Goal: Task Accomplishment & Management: Use online tool/utility

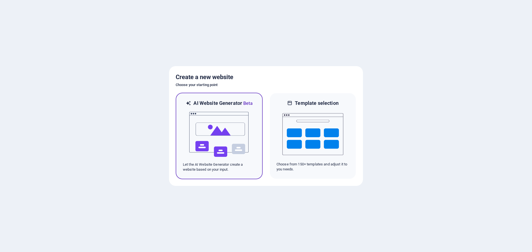
click at [214, 136] on img at bounding box center [219, 134] width 61 height 55
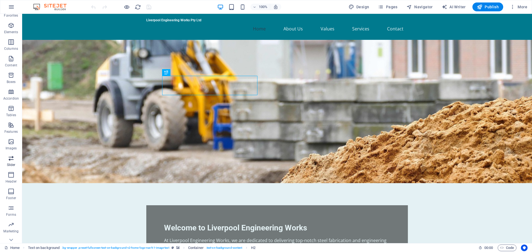
scroll to position [20, 0]
click at [513, 7] on icon "button" at bounding box center [512, 7] width 6 height 6
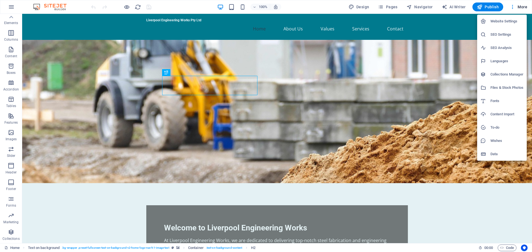
click at [360, 6] on div at bounding box center [266, 126] width 532 height 252
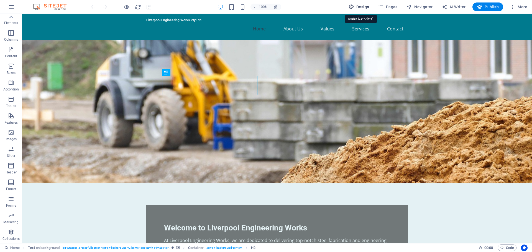
click at [353, 6] on icon "button" at bounding box center [351, 7] width 6 height 6
select select "px"
select select "200"
select select "px"
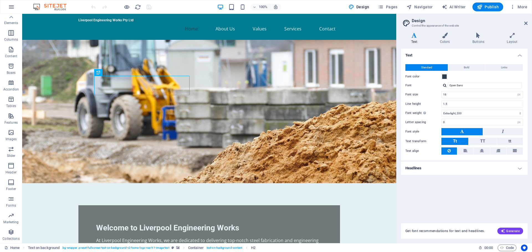
click at [60, 8] on img at bounding box center [53, 7] width 42 height 7
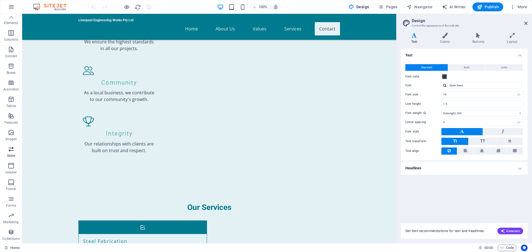
scroll to position [0, 0]
click at [10, 6] on icon "button" at bounding box center [11, 7] width 7 height 7
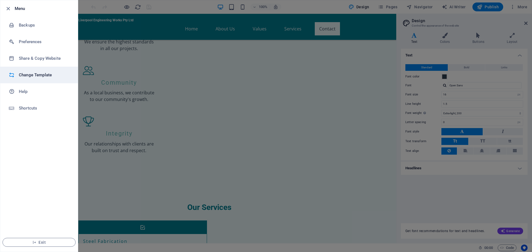
click at [35, 75] on h6 "Change Template" at bounding box center [44, 75] width 51 height 7
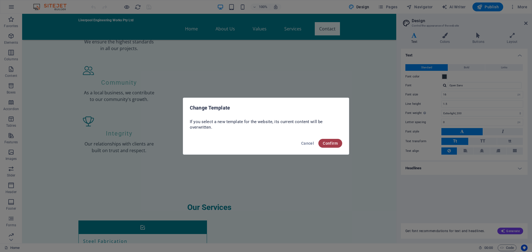
click at [334, 144] on span "Confirm" at bounding box center [330, 143] width 15 height 4
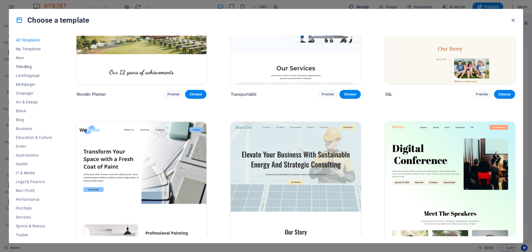
click at [25, 65] on span "Trending" at bounding box center [34, 67] width 36 height 4
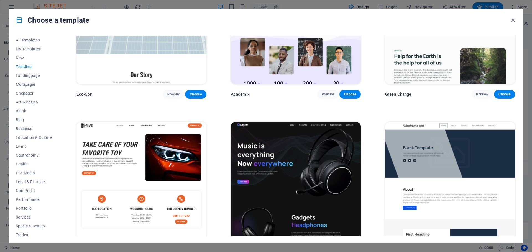
scroll to position [231, 0]
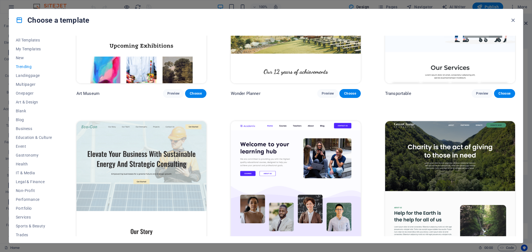
click at [24, 66] on span "Trending" at bounding box center [34, 67] width 36 height 4
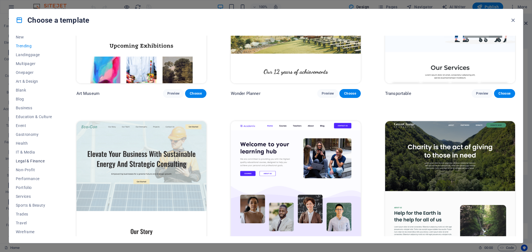
scroll to position [0, 0]
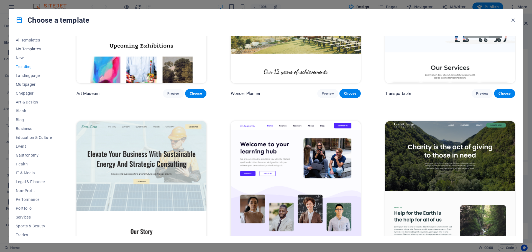
click at [28, 50] on span "My Templates" at bounding box center [34, 49] width 36 height 4
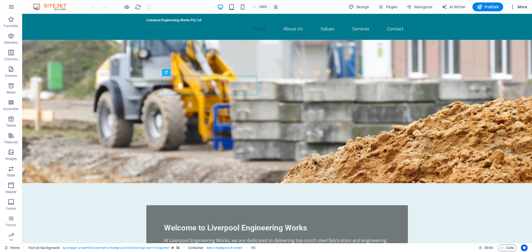
click at [523, 6] on span "More" at bounding box center [517, 7] width 17 height 6
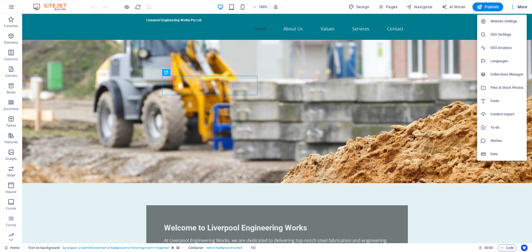
click at [355, 5] on div at bounding box center [266, 126] width 532 height 252
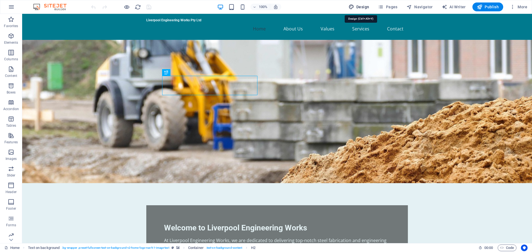
click at [353, 7] on icon "button" at bounding box center [351, 7] width 6 height 6
select select "px"
select select "200"
select select "px"
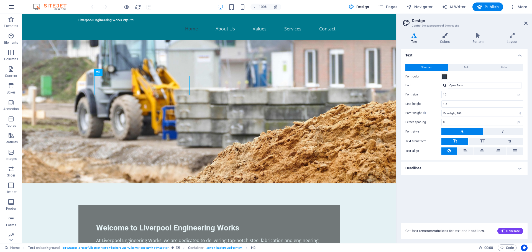
click at [10, 6] on icon "button" at bounding box center [11, 7] width 7 height 7
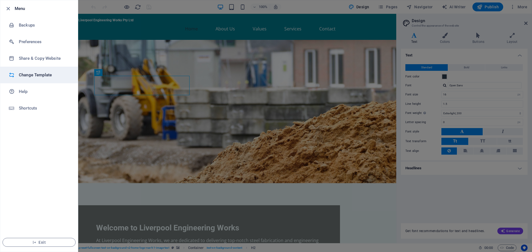
click at [40, 75] on h6 "Change Template" at bounding box center [44, 75] width 51 height 7
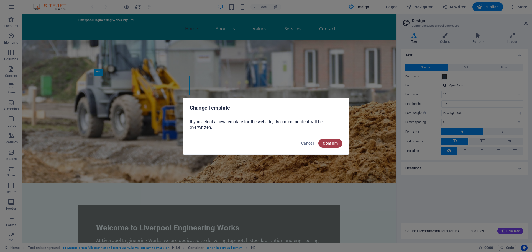
click at [328, 145] on span "Confirm" at bounding box center [330, 143] width 15 height 4
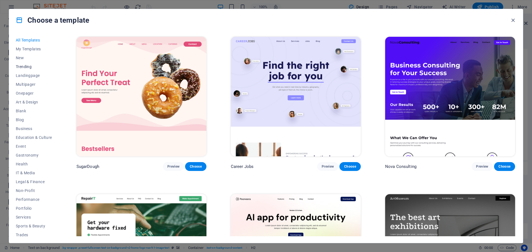
click at [22, 66] on span "Trending" at bounding box center [34, 67] width 36 height 4
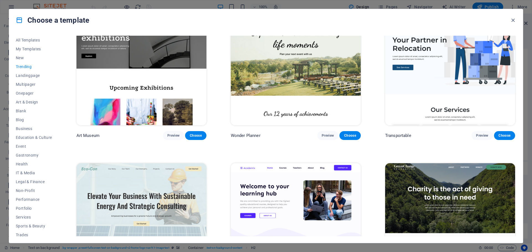
scroll to position [105, 0]
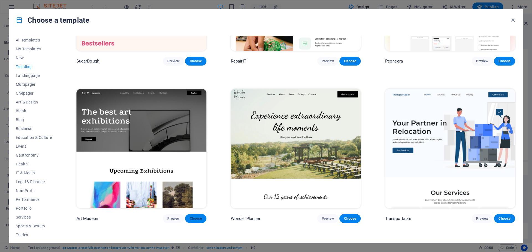
click at [201, 216] on span "Choose" at bounding box center [195, 218] width 12 height 4
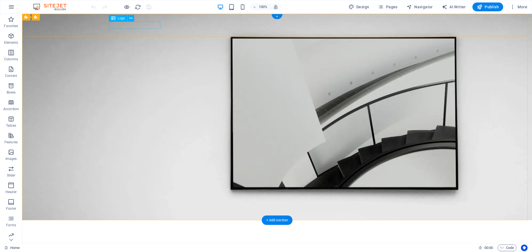
click at [148, 225] on div at bounding box center [277, 228] width 332 height 7
click at [119, 225] on div at bounding box center [277, 228] width 332 height 7
select select "px"
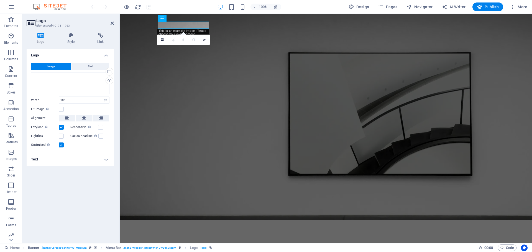
click at [49, 66] on span "Image" at bounding box center [51, 66] width 8 height 7
click at [51, 82] on div "Drag files here, click to choose files or select files from Files or our free s…" at bounding box center [70, 83] width 78 height 22
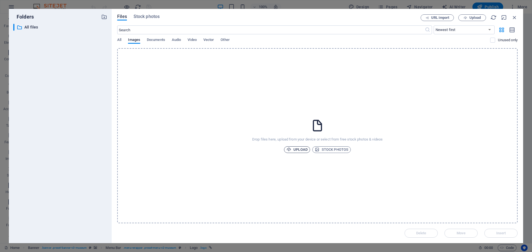
click at [301, 149] on span "Upload" at bounding box center [296, 149] width 21 height 7
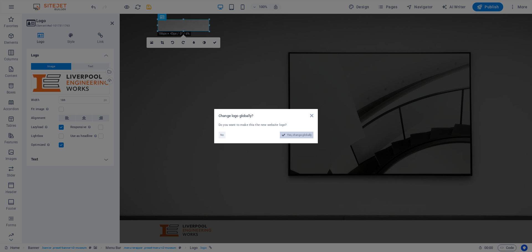
click at [296, 135] on span "Yes, change globally" at bounding box center [299, 135] width 25 height 7
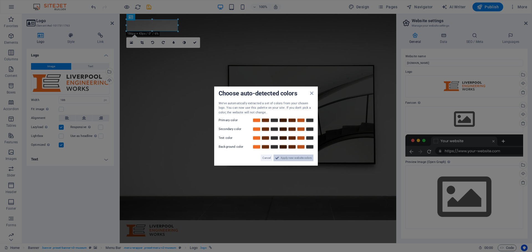
click at [297, 158] on span "Apply new website colors" at bounding box center [295, 158] width 31 height 7
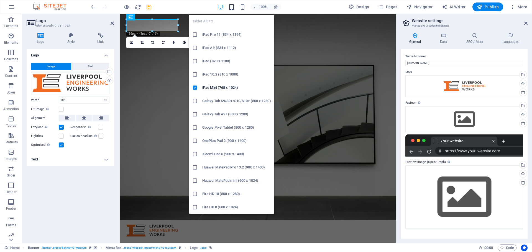
click at [233, 9] on icon "button" at bounding box center [231, 7] width 6 height 6
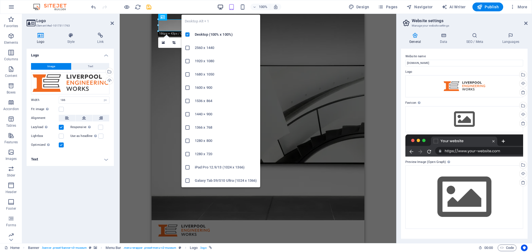
click at [221, 7] on icon "button" at bounding box center [220, 7] width 6 height 6
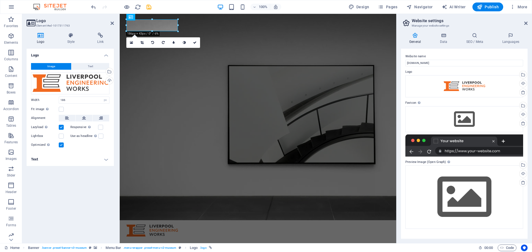
click at [189, 3] on div "100% Design Pages Navigator AI Writer Publish More" at bounding box center [309, 6] width 439 height 9
click at [140, 225] on div at bounding box center [257, 231] width 263 height 12
click at [108, 82] on div "Upload" at bounding box center [109, 81] width 8 height 8
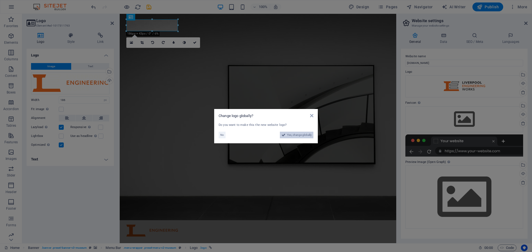
click at [285, 134] on button "Yes, change globally" at bounding box center [296, 135] width 33 height 7
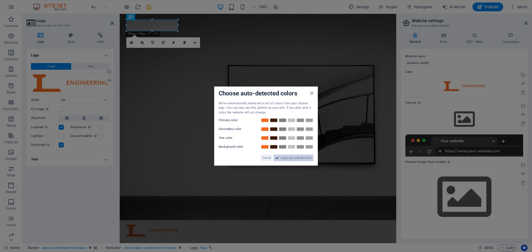
click at [285, 158] on span "Apply new website colors" at bounding box center [295, 158] width 31 height 7
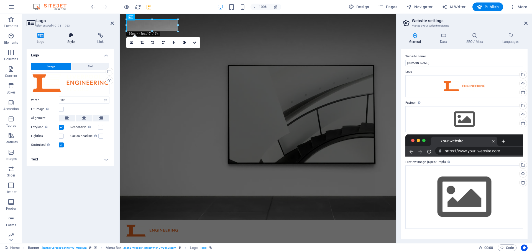
click at [66, 37] on icon at bounding box center [71, 36] width 28 height 6
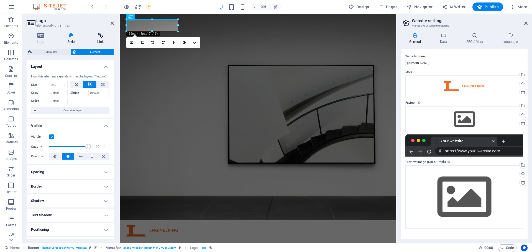
click at [101, 36] on icon at bounding box center [100, 36] width 27 height 6
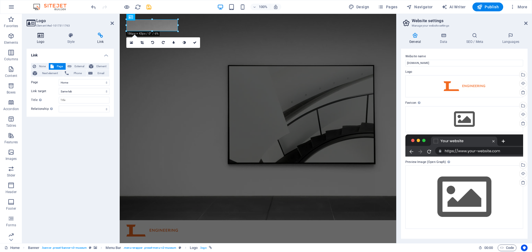
click at [42, 34] on icon at bounding box center [41, 36] width 28 height 6
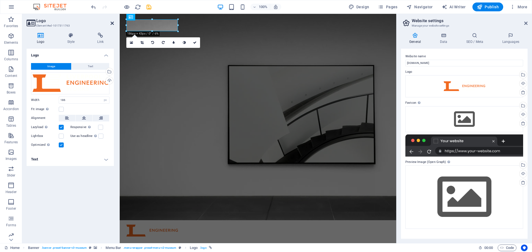
click at [110, 24] on icon at bounding box center [111, 23] width 3 height 4
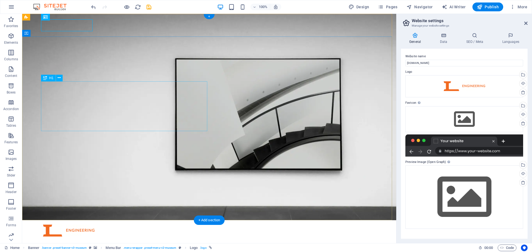
drag, startPoint x: 174, startPoint y: 120, endPoint x: 79, endPoint y: 105, distance: 96.3
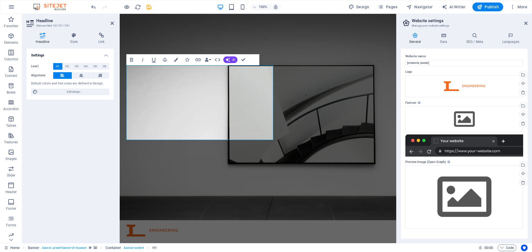
click at [72, 137] on div "Settings Level H1 H2 H3 H4 H5 H6 Alignment Default colors and font sizes are de…" at bounding box center [70, 144] width 87 height 190
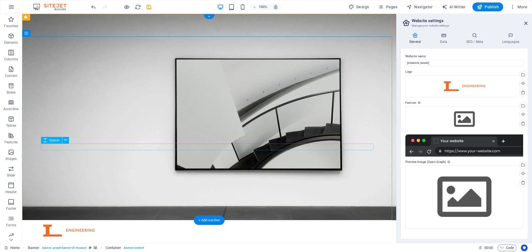
scroll to position [83, 0]
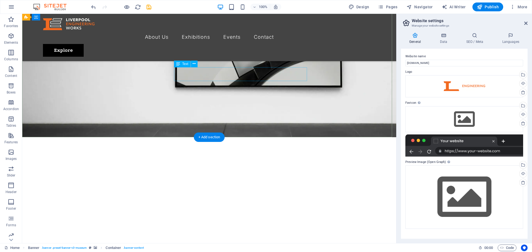
click at [270, 246] on div "Lorem ipsum dolor sit amet, consectetur adipiscing elit, sed do eiusmod tempor …" at bounding box center [209, 249] width 332 height 7
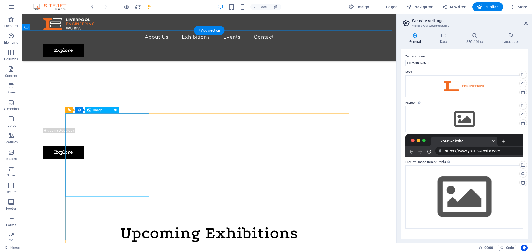
scroll to position [251, 0]
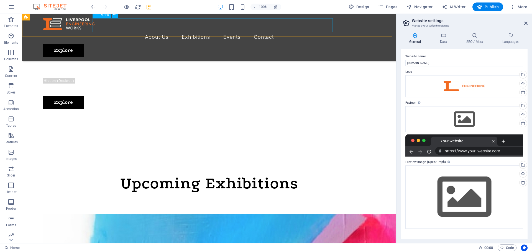
click at [169, 30] on nav "About Us Exhibitions Events Contact" at bounding box center [209, 37] width 332 height 14
click at [168, 30] on nav "About Us Exhibitions Events Contact" at bounding box center [209, 37] width 332 height 14
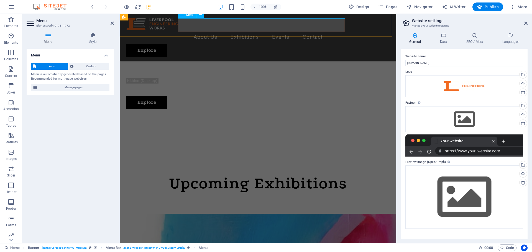
click at [206, 30] on nav "About Us Exhibitions Events Contact" at bounding box center [257, 37] width 263 height 14
click at [71, 86] on span "Manage pages" at bounding box center [73, 87] width 68 height 7
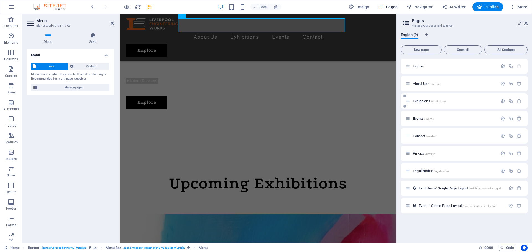
click at [427, 102] on span "Exhibitions /exhibitions" at bounding box center [428, 101] width 33 height 4
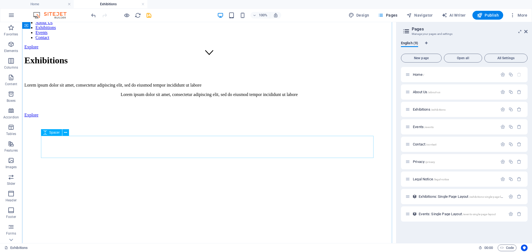
scroll to position [249, 0]
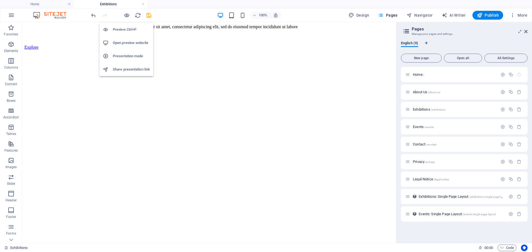
click at [131, 43] on h6 "Open preview website" at bounding box center [131, 43] width 37 height 7
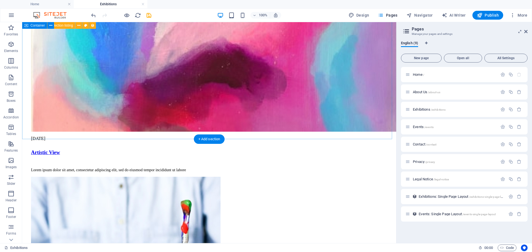
scroll to position [878, 0]
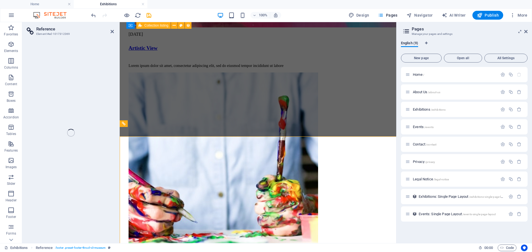
scroll to position [862, 0]
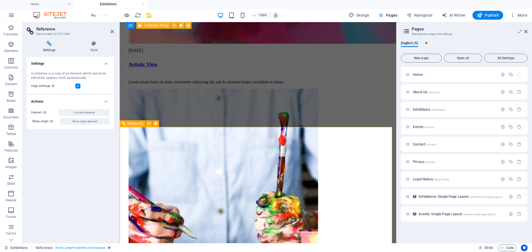
click at [419, 143] on span "Contact /contact" at bounding box center [424, 144] width 24 height 4
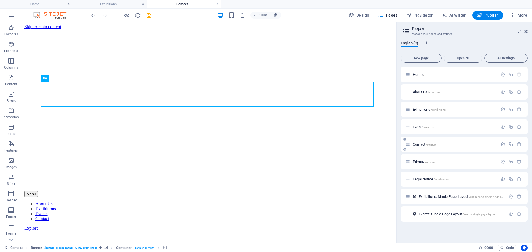
scroll to position [0, 0]
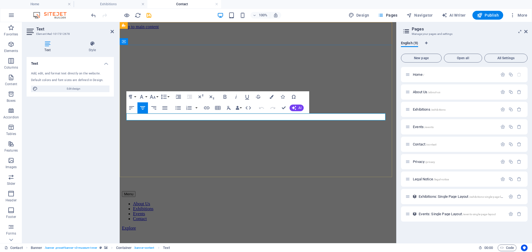
drag, startPoint x: 246, startPoint y: 116, endPoint x: 220, endPoint y: 116, distance: 26.6
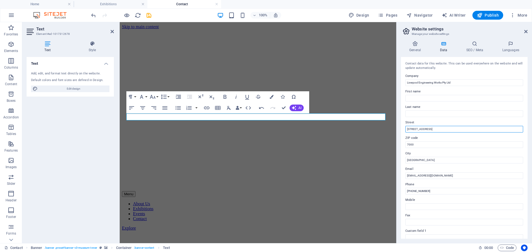
drag, startPoint x: 432, startPoint y: 130, endPoint x: 397, endPoint y: 130, distance: 35.2
click at [397, 130] on aside "Website settings Manage your website settings General Data SEO / Meta Languages…" at bounding box center [464, 132] width 136 height 221
type input "[STREET_ADDRESS]"
type input "7030"
type input "Bridgewater"
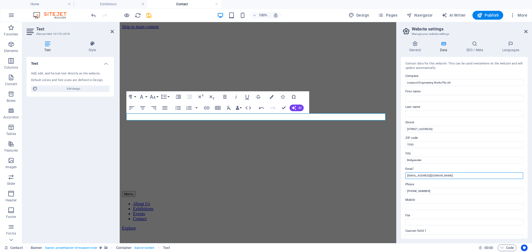
type input "admin@liverpoolengineering.com.au"
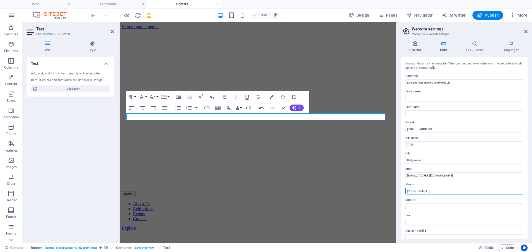
type input "[PHONE_NUMBER]"
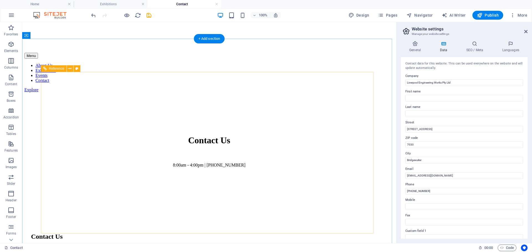
scroll to position [277, 0]
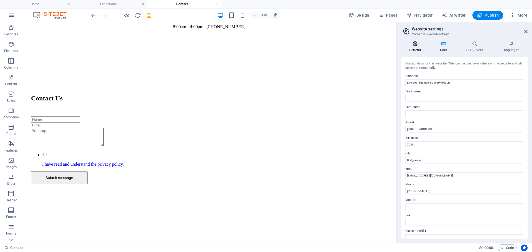
click at [416, 48] on h4 "General" at bounding box center [416, 47] width 30 height 12
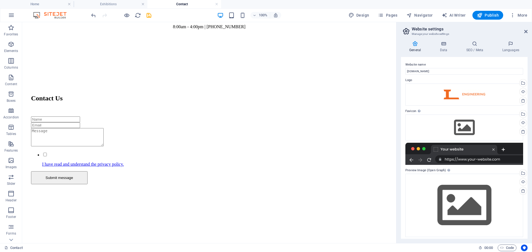
scroll to position [3, 0]
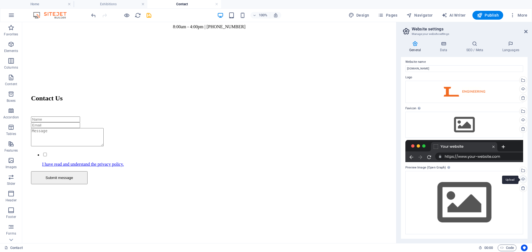
click at [523, 179] on div "Upload" at bounding box center [522, 180] width 8 height 8
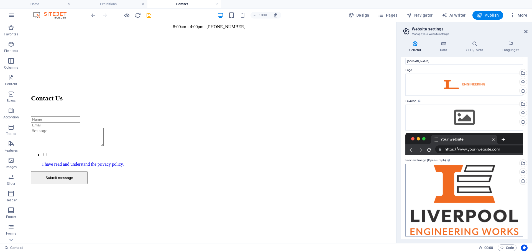
scroll to position [12, 0]
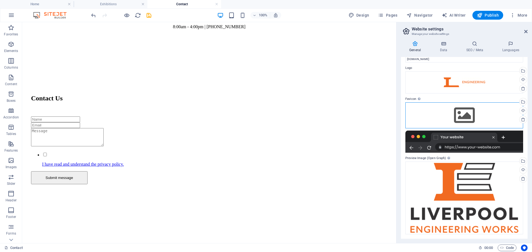
click at [468, 114] on div "Drag files here, click to choose files or select files from Files or our free s…" at bounding box center [464, 115] width 118 height 26
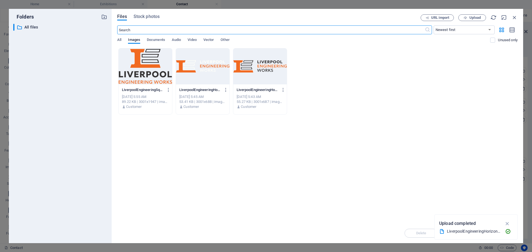
click at [248, 69] on div at bounding box center [259, 66] width 53 height 36
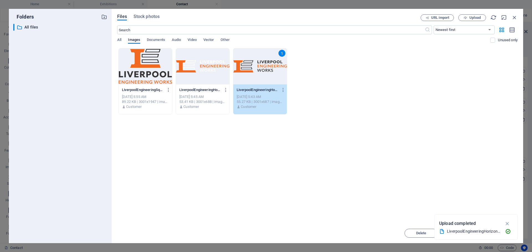
click at [248, 69] on div "1" at bounding box center [259, 66] width 53 height 36
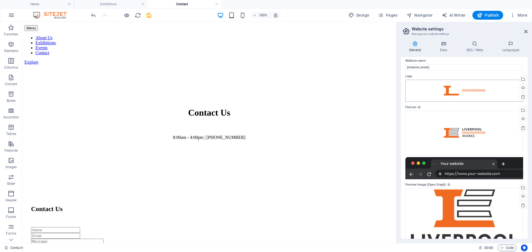
scroll to position [0, 0]
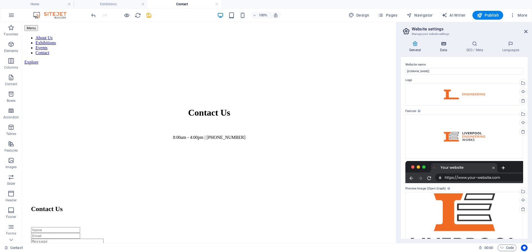
click at [443, 47] on h4 "Data" at bounding box center [444, 47] width 26 height 12
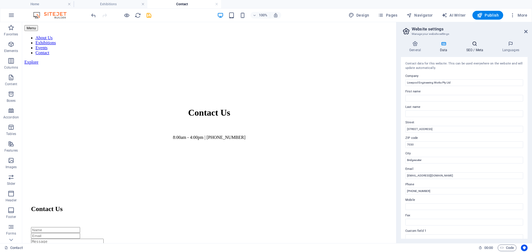
click at [474, 48] on h4 "SEO / Meta" at bounding box center [475, 47] width 36 height 12
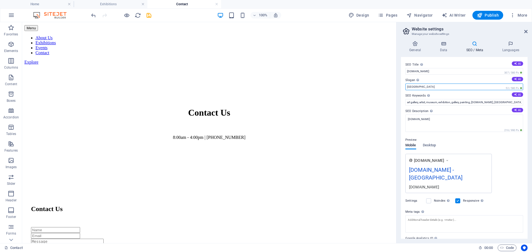
drag, startPoint x: 417, startPoint y: 87, endPoint x: 403, endPoint y: 87, distance: 15.0
click at [403, 87] on div "SEO Title The title of your website - make it something that stands out in sear…" at bounding box center [464, 148] width 127 height 182
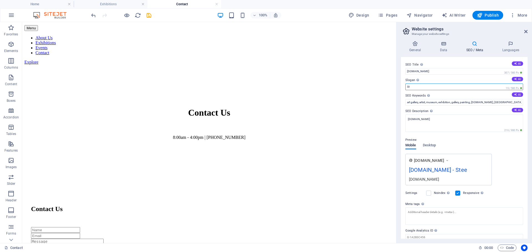
type input "S"
drag, startPoint x: 444, startPoint y: 87, endPoint x: 402, endPoint y: 86, distance: 42.7
click at [402, 86] on div "SEO Title The title of your website - make it something that stands out in sear…" at bounding box center [464, 148] width 127 height 182
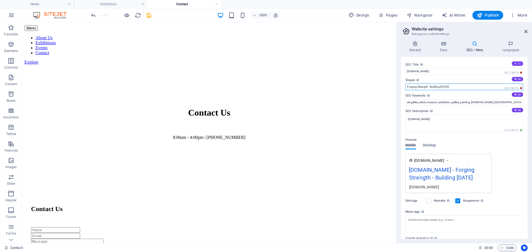
type input "Forging Strength - Building Tomorrow"
click at [513, 62] on button "AI" at bounding box center [516, 63] width 11 height 4
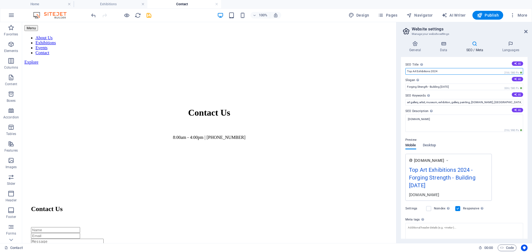
drag, startPoint x: 454, startPoint y: 73, endPoint x: 396, endPoint y: 74, distance: 58.1
click at [396, 74] on aside "Website settings Manage your website settings General Data SEO / Meta Languages…" at bounding box center [464, 132] width 136 height 221
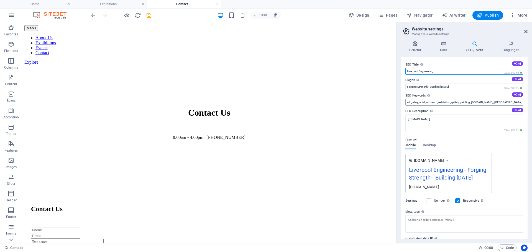
type input "Liverpool Engineering"
drag, startPoint x: 406, startPoint y: 102, endPoint x: 559, endPoint y: 117, distance: 153.6
click at [531, 117] on html "Liverpool Engineering Works Pty Ltd Home Exhibitions Contact Favorites Elements…" at bounding box center [266, 126] width 532 height 252
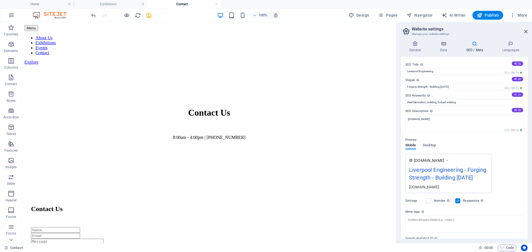
click at [514, 94] on icon at bounding box center [515, 94] width 3 height 3
type input "art exhibitions, upcoming events, modern art, history of art, best museums, art…"
drag, startPoint x: 406, startPoint y: 102, endPoint x: 546, endPoint y: 106, distance: 139.9
click at [531, 106] on html "Liverpool Engineering Works Pty Ltd Home Exhibitions Contact Favorites Elements…" at bounding box center [266, 126] width 532 height 252
type input "steel fabrication, welding, hobart welding"
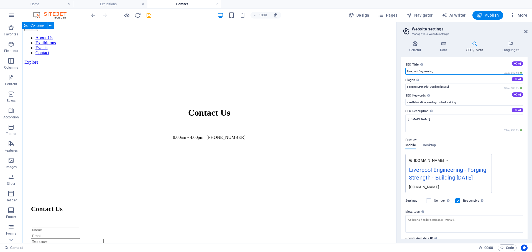
drag, startPoint x: 458, startPoint y: 94, endPoint x: 382, endPoint y: 71, distance: 79.2
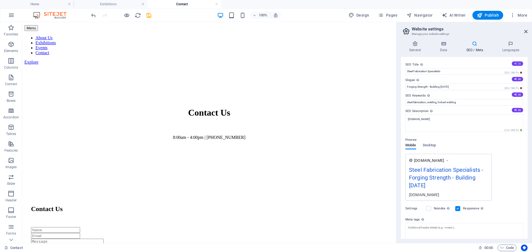
click at [518, 62] on button "AI" at bounding box center [516, 63] width 11 height 4
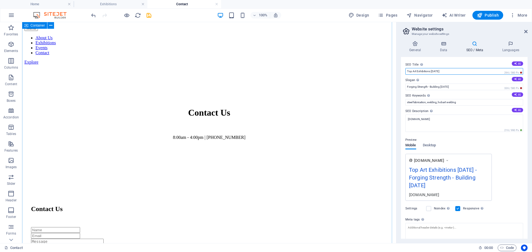
drag, startPoint x: 494, startPoint y: 94, endPoint x: 385, endPoint y: 73, distance: 110.6
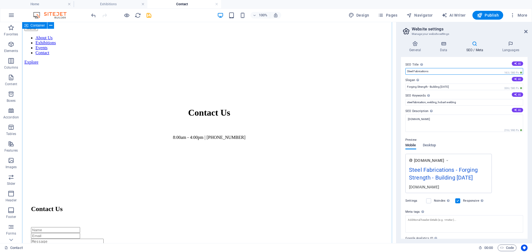
type input "Steel Fabrications"
type input "Over 50 years"
click at [431, 71] on input "Steel Fabrications" at bounding box center [464, 71] width 118 height 7
type input "Steel Fabrication Specialist"
type input "O"
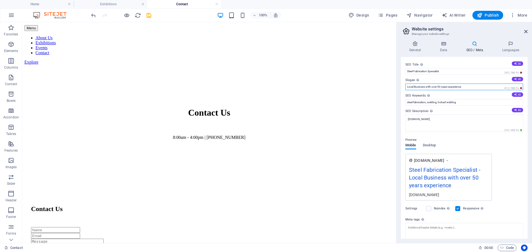
click at [414, 87] on input "Local Business with over 50 years experience" at bounding box center [464, 87] width 118 height 7
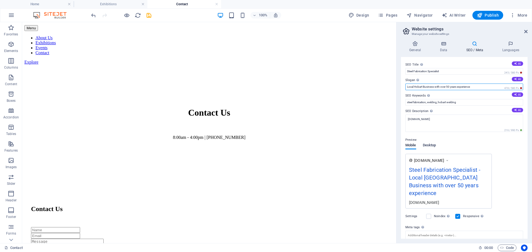
type input "Local Hobart Business with over 50 years experience"
click at [429, 146] on span "Desktop" at bounding box center [428, 146] width 13 height 8
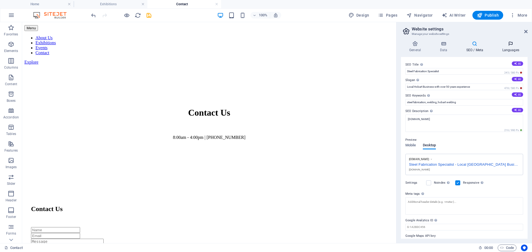
click at [505, 44] on icon at bounding box center [510, 44] width 34 height 6
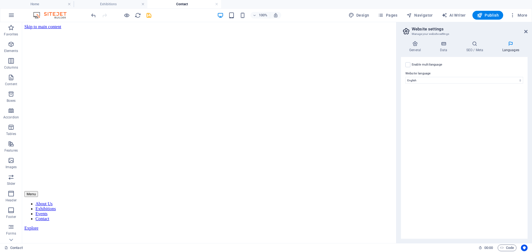
scroll to position [34, 0]
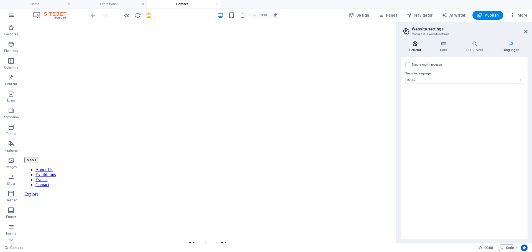
click at [419, 49] on h4 "General" at bounding box center [416, 47] width 30 height 12
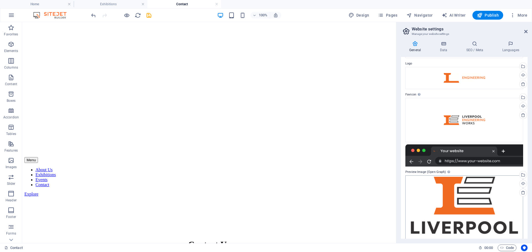
scroll to position [30, 0]
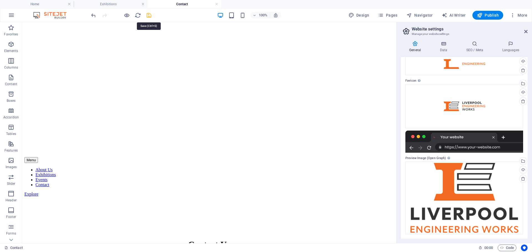
click at [149, 15] on icon "save" at bounding box center [149, 15] width 6 height 6
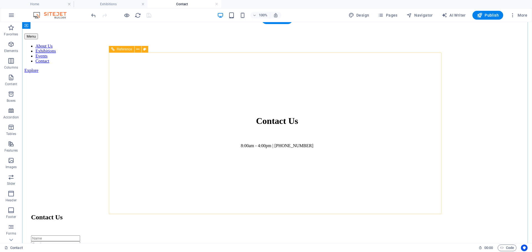
scroll to position [0, 0]
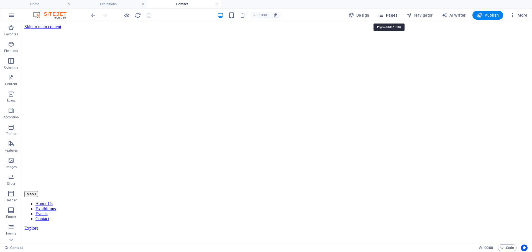
click at [388, 15] on span "Pages" at bounding box center [387, 15] width 19 height 6
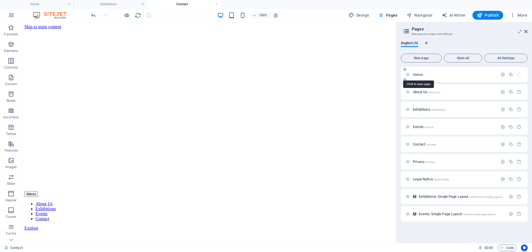
click at [419, 74] on span "Home /" at bounding box center [417, 75] width 11 height 4
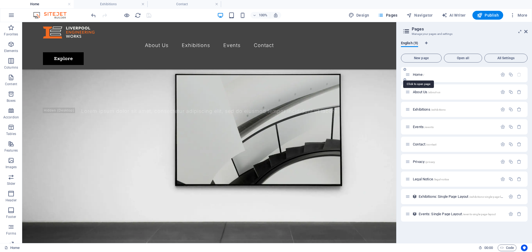
scroll to position [263, 0]
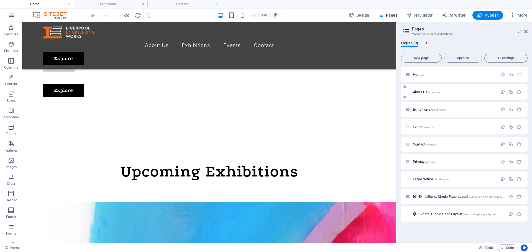
click at [422, 90] on span "About Us /about-us" at bounding box center [425, 92] width 27 height 4
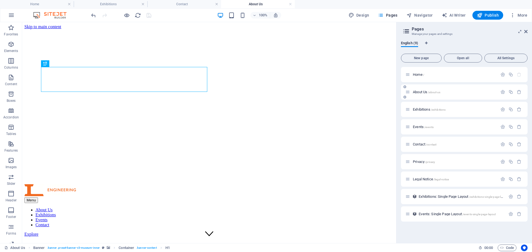
scroll to position [0, 0]
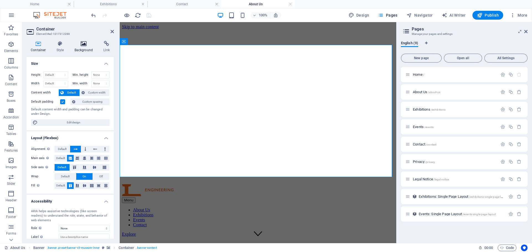
click at [81, 50] on h4 "Background" at bounding box center [84, 47] width 29 height 12
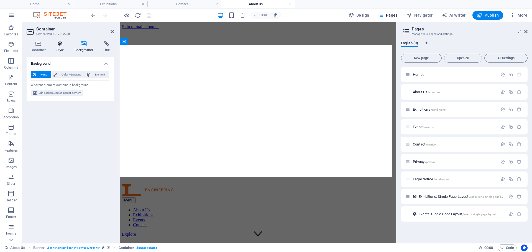
click at [59, 50] on h4 "Style" at bounding box center [61, 47] width 18 height 12
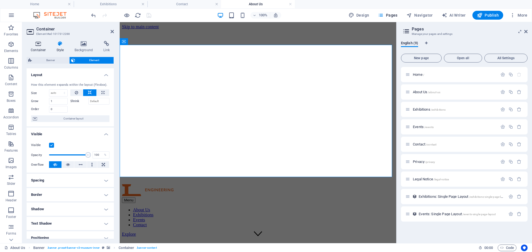
click at [35, 44] on icon at bounding box center [39, 44] width 24 height 6
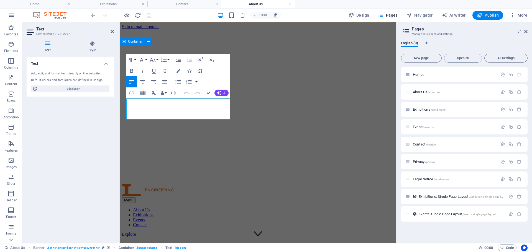
drag, startPoint x: 222, startPoint y: 117, endPoint x: 125, endPoint y: 99, distance: 98.4
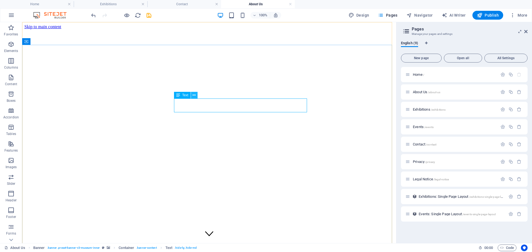
click at [195, 95] on icon at bounding box center [193, 95] width 3 height 6
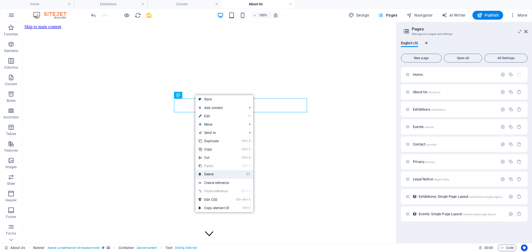
click at [217, 173] on link "⌦ Delete" at bounding box center [213, 174] width 37 height 8
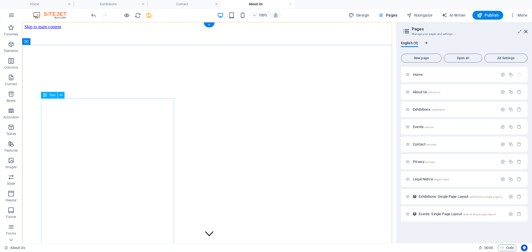
click at [61, 96] on icon at bounding box center [61, 95] width 3 height 6
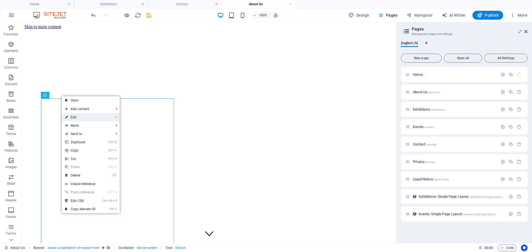
click at [76, 117] on link "⏎ Edit" at bounding box center [80, 117] width 37 height 8
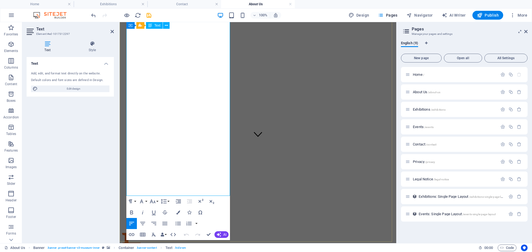
scroll to position [111, 0]
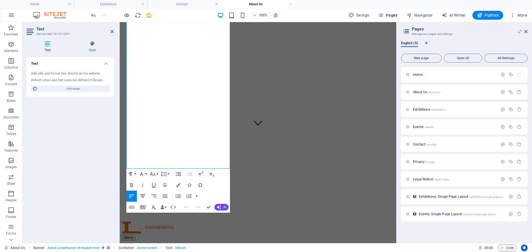
click at [145, 197] on icon "button" at bounding box center [142, 196] width 7 height 7
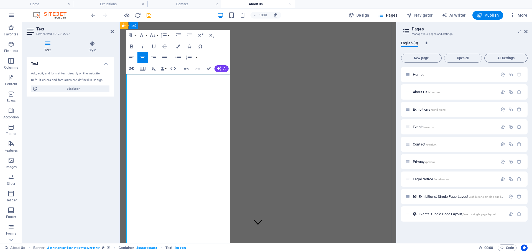
scroll to position [0, 0]
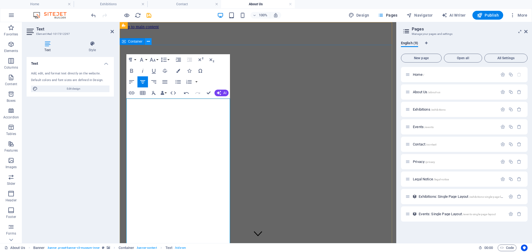
click at [147, 43] on icon at bounding box center [148, 42] width 3 height 6
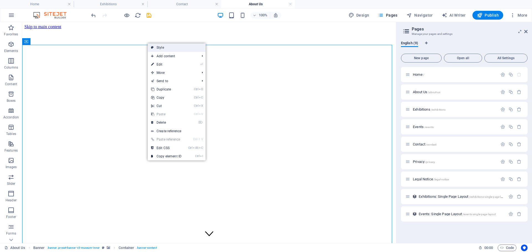
click at [179, 48] on link "Style" at bounding box center [177, 47] width 58 height 8
select select "preset-banner-v3-museum-inner"
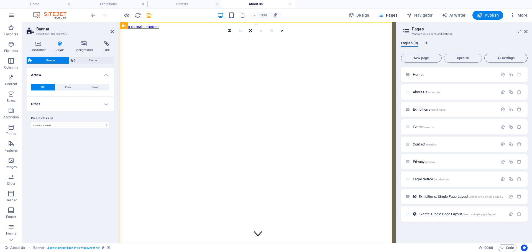
click at [108, 105] on h4 "Other" at bounding box center [70, 103] width 87 height 13
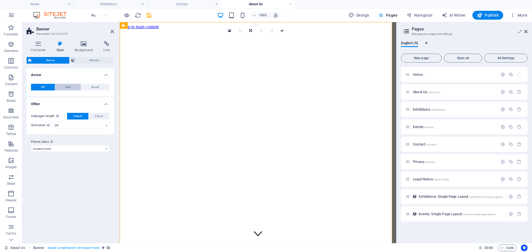
click at [74, 89] on button "Plain" at bounding box center [68, 87] width 26 height 7
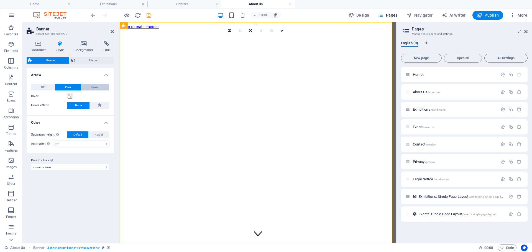
click at [91, 88] on button "Boxed" at bounding box center [95, 87] width 28 height 7
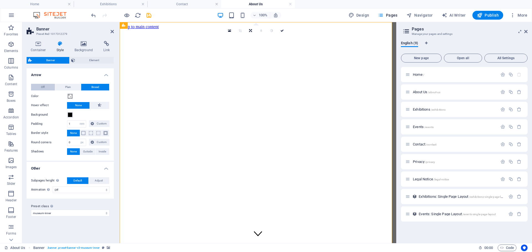
click at [39, 86] on button "Off" at bounding box center [43, 87] width 24 height 7
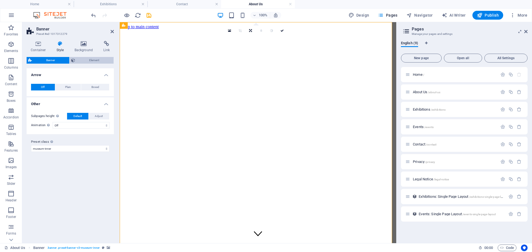
click at [87, 61] on span "Element" at bounding box center [94, 60] width 35 height 7
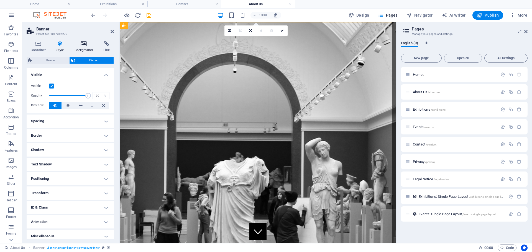
click at [80, 45] on icon at bounding box center [83, 44] width 27 height 6
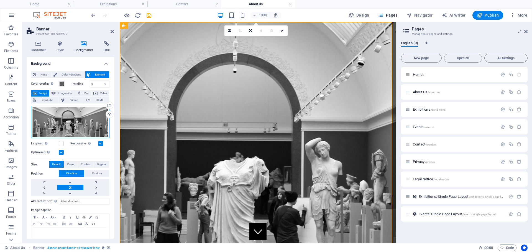
click at [76, 125] on div "Drag files here, click to choose files or select files from Files or our free s…" at bounding box center [70, 122] width 78 height 32
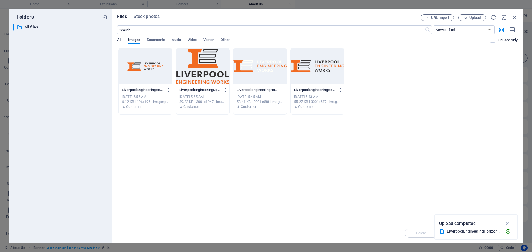
click at [117, 40] on span "All" at bounding box center [119, 41] width 4 height 8
click at [147, 19] on span "Stock photos" at bounding box center [146, 16] width 26 height 7
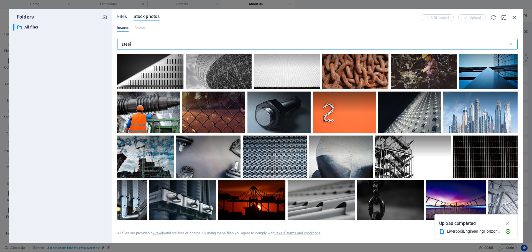
scroll to position [415, 0]
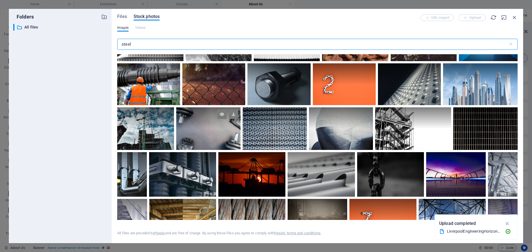
type input "steel"
click at [208, 130] on div at bounding box center [208, 128] width 64 height 43
click at [208, 130] on div at bounding box center [208, 139] width 64 height 21
click at [208, 130] on div at bounding box center [208, 128] width 64 height 43
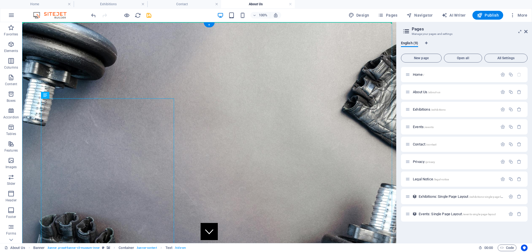
drag, startPoint x: 160, startPoint y: 117, endPoint x: 101, endPoint y: 49, distance: 89.5
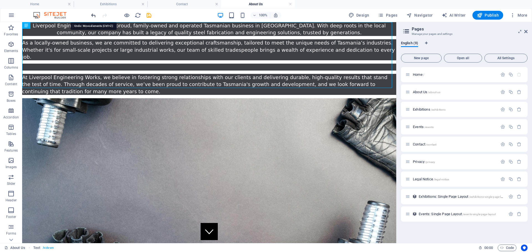
click at [94, 16] on icon "undo" at bounding box center [93, 15] width 6 height 6
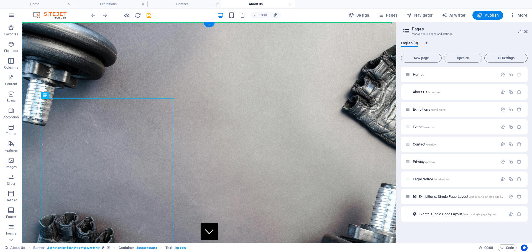
drag, startPoint x: 125, startPoint y: 103, endPoint x: 243, endPoint y: 109, distance: 118.3
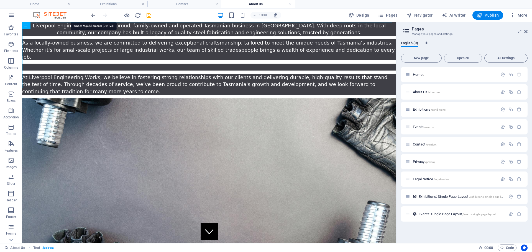
drag, startPoint x: 94, startPoint y: 16, endPoint x: 86, endPoint y: 1, distance: 16.2
click at [94, 16] on icon "undo" at bounding box center [93, 15] width 6 height 6
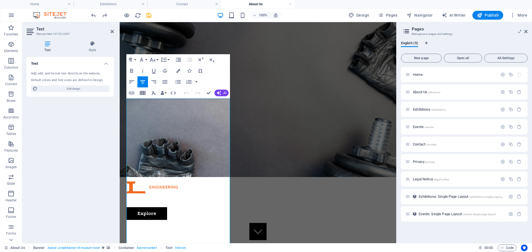
click at [142, 92] on icon "button" at bounding box center [143, 93] width 6 height 4
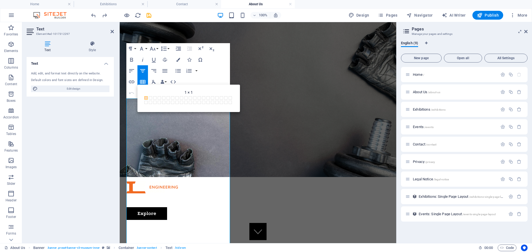
click at [214, 78] on div "Paragraph Format Normal Heading 1 Heading 2 Heading 3 Heading 4 Heading 5 Headi…" at bounding box center [178, 70] width 104 height 55
click at [217, 74] on div "Paragraph Format Normal Heading 1 Heading 2 Heading 3 Heading 4 Heading 5 Headi…" at bounding box center [178, 70] width 104 height 55
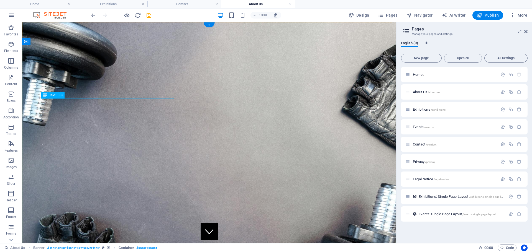
click at [65, 88] on icon at bounding box center [65, 89] width 3 height 6
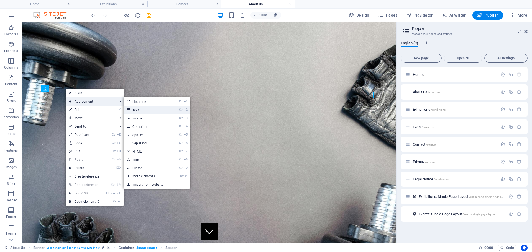
click at [154, 110] on link "Ctrl 2 Text" at bounding box center [146, 110] width 46 height 8
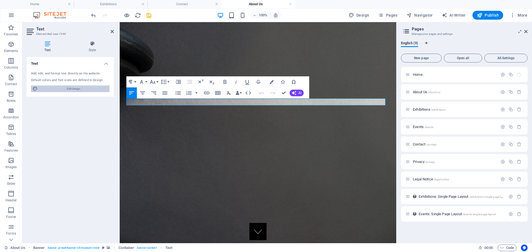
click at [75, 91] on span "Edit design" at bounding box center [73, 89] width 68 height 7
select select "px"
select select "300"
select select "px"
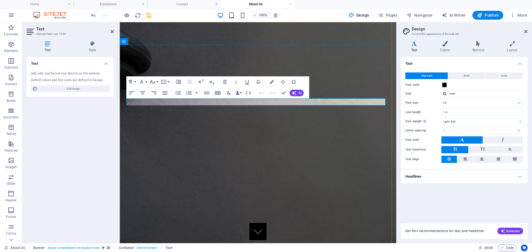
drag, startPoint x: 173, startPoint y: 101, endPoint x: 109, endPoint y: 99, distance: 63.4
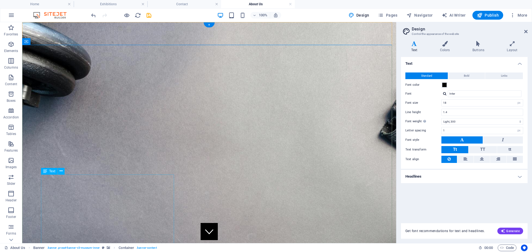
click at [60, 171] on icon at bounding box center [61, 171] width 3 height 6
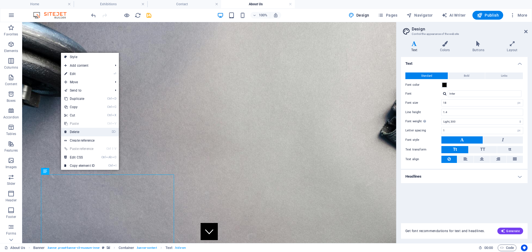
click at [75, 135] on link "⌦ Delete" at bounding box center [79, 132] width 37 height 8
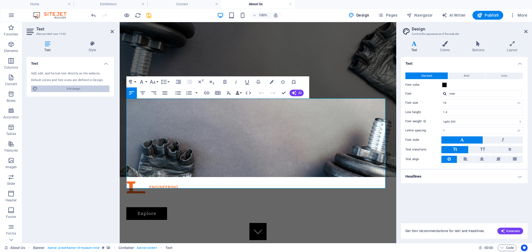
click at [87, 87] on span "Edit design" at bounding box center [73, 89] width 68 height 7
click at [92, 49] on h4 "Style" at bounding box center [92, 47] width 43 height 12
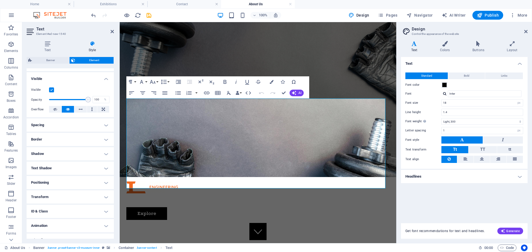
scroll to position [63, 0]
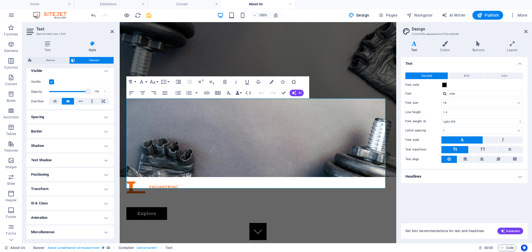
click at [102, 175] on h4 "Positioning" at bounding box center [70, 174] width 87 height 13
click at [48, 185] on span "Static" at bounding box center [50, 185] width 7 height 7
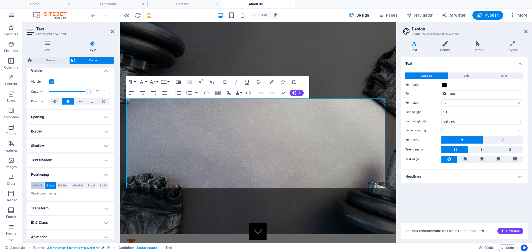
click at [38, 186] on span "Default" at bounding box center [37, 185] width 9 height 7
click at [63, 186] on span "Relative" at bounding box center [62, 185] width 9 height 7
click at [75, 186] on span "Absolute" at bounding box center [77, 185] width 11 height 7
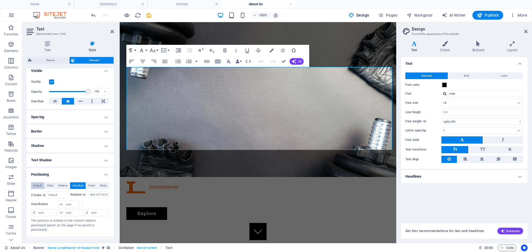
click at [39, 186] on span "Default" at bounding box center [37, 185] width 9 height 7
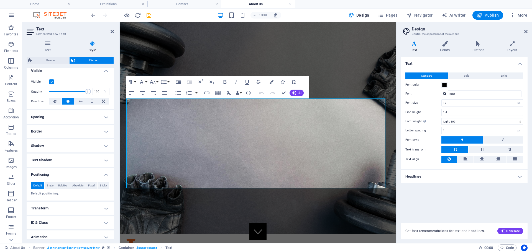
click at [78, 116] on h4 "Spacing" at bounding box center [70, 116] width 87 height 13
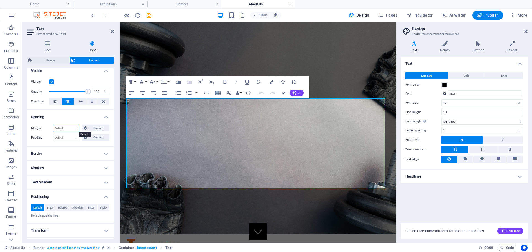
click at [72, 128] on select "Default auto px % rem vw vh Custom" at bounding box center [65, 128] width 25 height 7
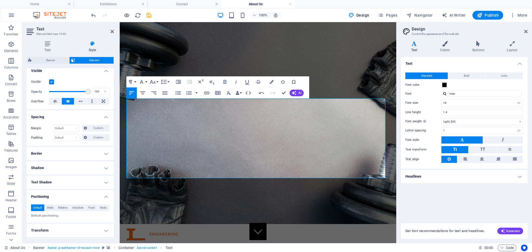
click at [66, 152] on h4 "Border" at bounding box center [70, 153] width 87 height 13
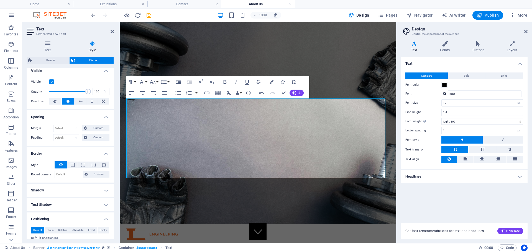
click at [66, 190] on h4 "Shadow" at bounding box center [70, 190] width 87 height 13
click at [62, 202] on span "None" at bounding box center [60, 201] width 7 height 7
click at [43, 202] on span "Default" at bounding box center [41, 201] width 9 height 7
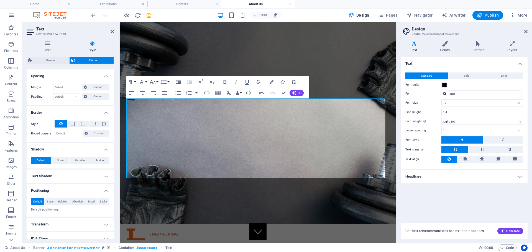
scroll to position [140, 0]
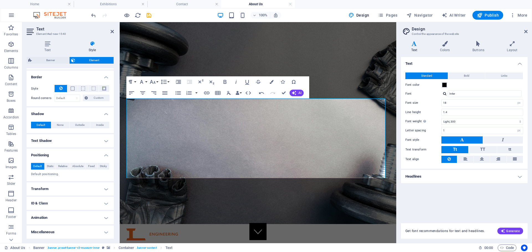
click at [62, 135] on h4 "Text Shadow" at bounding box center [70, 140] width 87 height 13
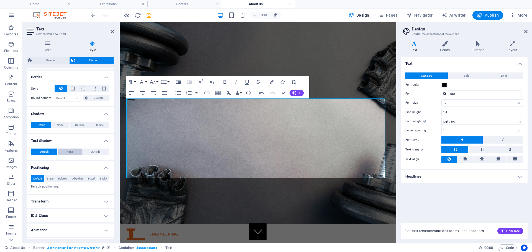
click at [68, 152] on span "None" at bounding box center [69, 152] width 7 height 7
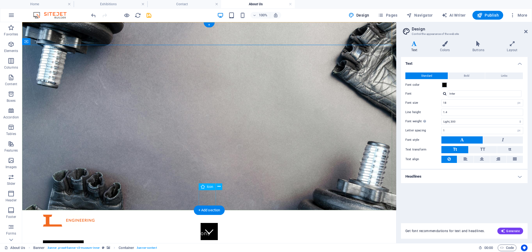
click at [208, 223] on figure at bounding box center [208, 231] width 17 height 17
drag, startPoint x: 78, startPoint y: 118, endPoint x: 61, endPoint y: 147, distance: 33.1
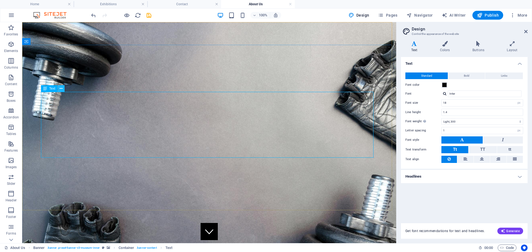
click at [62, 89] on icon at bounding box center [61, 89] width 3 height 6
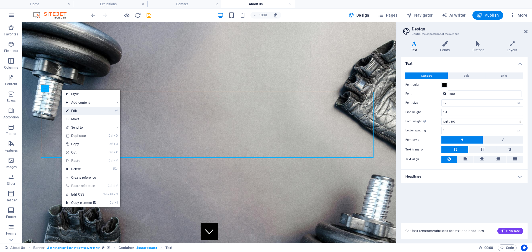
click at [87, 111] on link "⏎ Edit" at bounding box center [80, 111] width 37 height 8
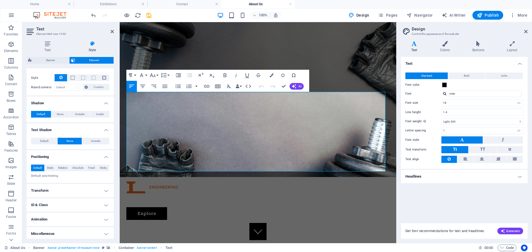
scroll to position [152, 0]
click at [101, 218] on h4 "Animation" at bounding box center [70, 217] width 87 height 13
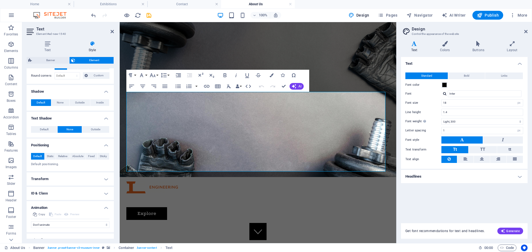
scroll to position [170, 0]
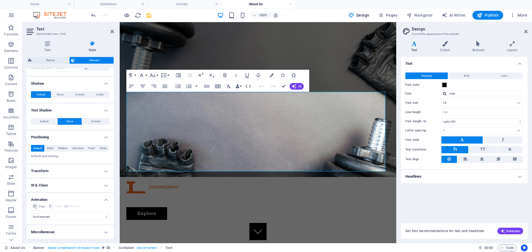
click at [102, 231] on h4 "Miscellaneous" at bounding box center [70, 232] width 87 height 13
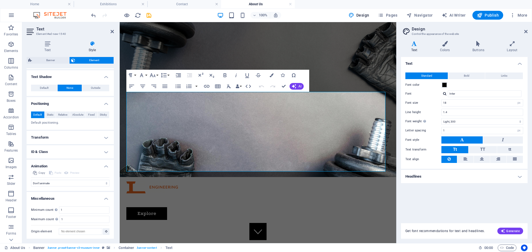
scroll to position [205, 0]
drag, startPoint x: 197, startPoint y: 166, endPoint x: 124, endPoint y: 92, distance: 104.0
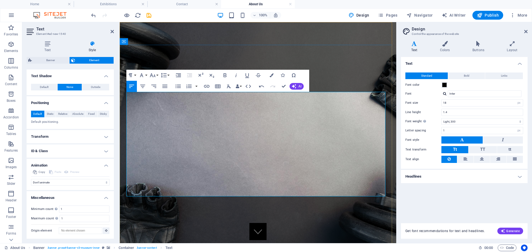
scroll to position [5137, 1]
click at [93, 13] on icon "undo" at bounding box center [93, 15] width 6 height 6
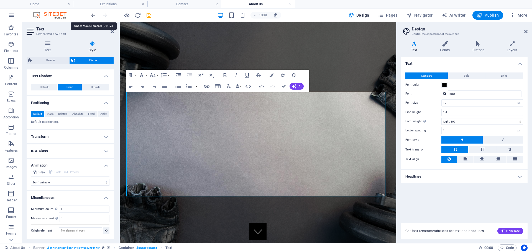
click at [93, 15] on icon "undo" at bounding box center [93, 15] width 6 height 6
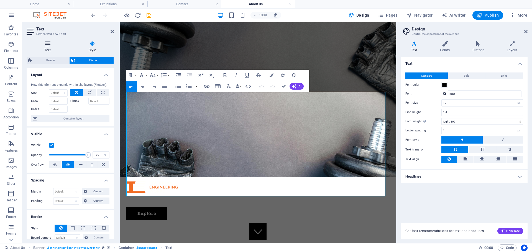
click at [47, 47] on h4 "Text" at bounding box center [49, 47] width 44 height 12
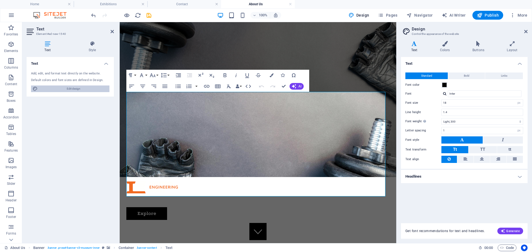
click at [51, 90] on span "Edit design" at bounding box center [73, 89] width 68 height 7
click at [94, 15] on icon "undo" at bounding box center [93, 15] width 6 height 6
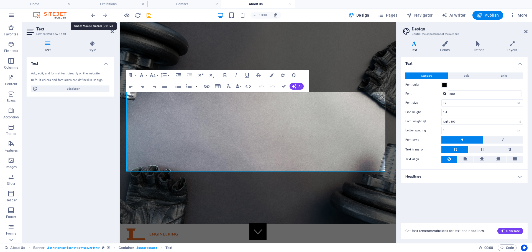
click at [94, 15] on icon "undo" at bounding box center [93, 15] width 6 height 6
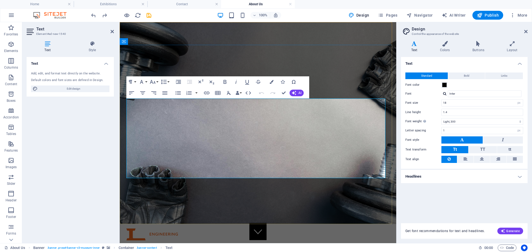
click at [442, 46] on icon at bounding box center [444, 44] width 30 height 6
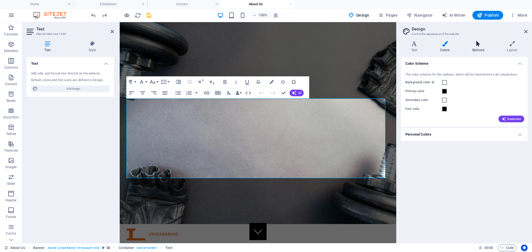
click at [477, 45] on icon at bounding box center [478, 44] width 32 height 6
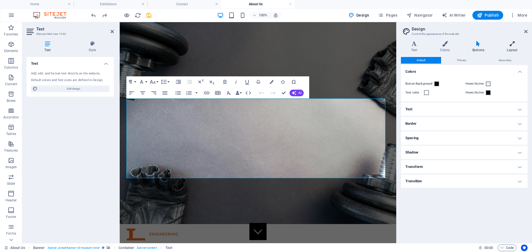
click at [511, 44] on icon at bounding box center [511, 44] width 31 height 6
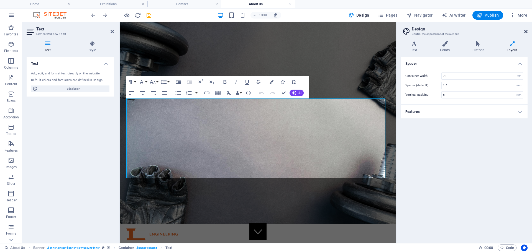
drag, startPoint x: 526, startPoint y: 30, endPoint x: 405, endPoint y: 8, distance: 123.5
click at [526, 30] on icon at bounding box center [525, 31] width 3 height 4
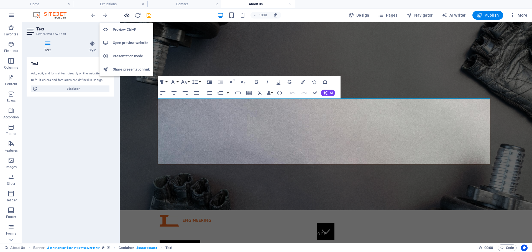
click at [128, 16] on icon "button" at bounding box center [126, 15] width 6 height 6
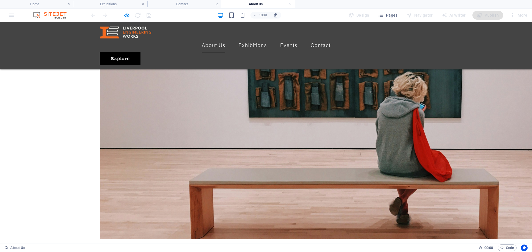
scroll to position [360, 0]
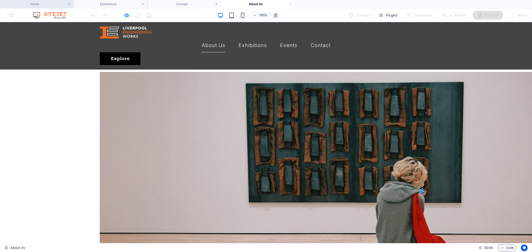
click at [36, 3] on h4 "Home" at bounding box center [37, 4] width 74 height 6
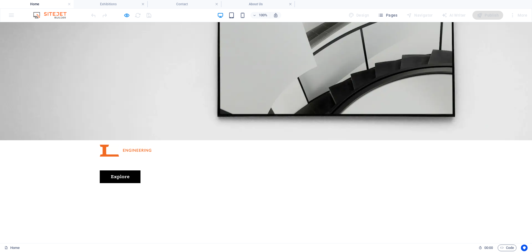
scroll to position [0, 0]
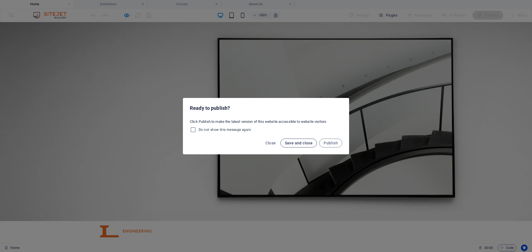
click at [296, 145] on span "Save and close" at bounding box center [299, 143] width 28 height 4
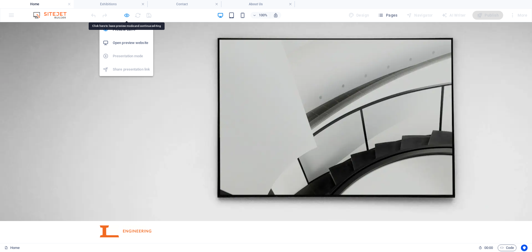
click at [125, 16] on icon "button" at bounding box center [126, 15] width 6 height 6
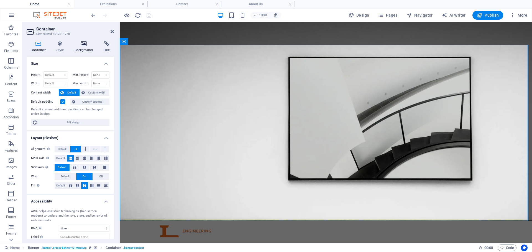
click at [86, 47] on h4 "Background" at bounding box center [84, 47] width 29 height 12
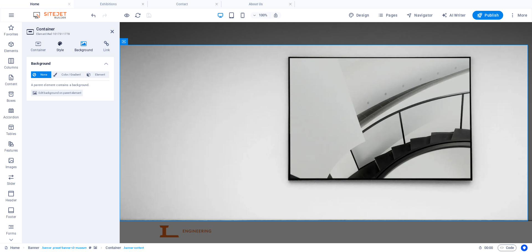
click at [59, 47] on h4 "Style" at bounding box center [61, 47] width 18 height 12
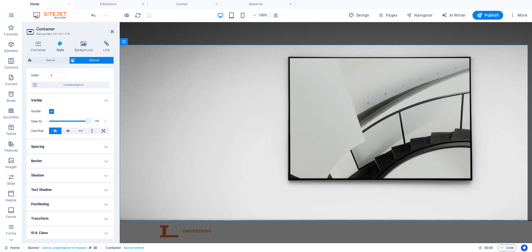
scroll to position [63, 0]
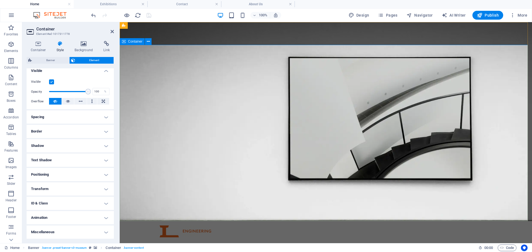
click at [86, 45] on icon at bounding box center [83, 44] width 27 height 6
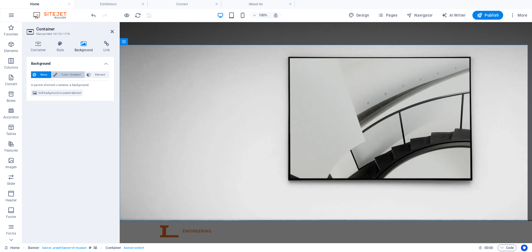
click at [66, 76] on span "Color / Gradient" at bounding box center [71, 74] width 24 height 7
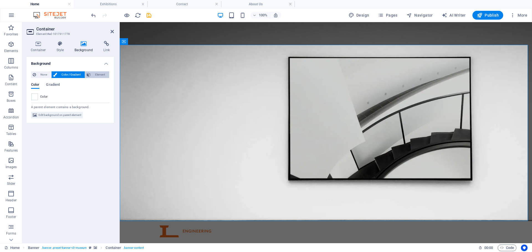
click at [92, 75] on span "Element" at bounding box center [99, 74] width 15 height 7
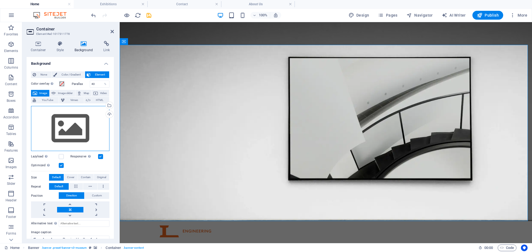
click at [68, 130] on div "Drag files here, click to choose files or select files from Files or our free s…" at bounding box center [70, 128] width 78 height 45
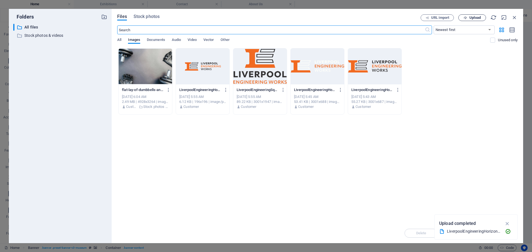
click at [467, 17] on span "Upload" at bounding box center [471, 18] width 23 height 4
click at [515, 16] on icon "button" at bounding box center [514, 17] width 6 height 6
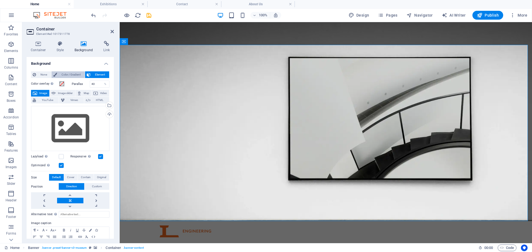
click at [75, 75] on span "Color / Gradient" at bounding box center [71, 74] width 24 height 7
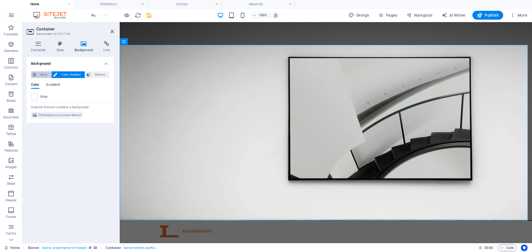
click at [36, 73] on button "None" at bounding box center [41, 74] width 20 height 7
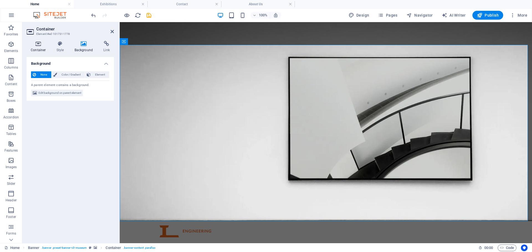
click at [38, 45] on icon at bounding box center [39, 44] width 24 height 6
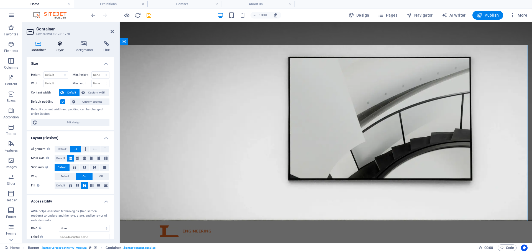
click at [69, 44] on h4 "Style" at bounding box center [61, 47] width 18 height 12
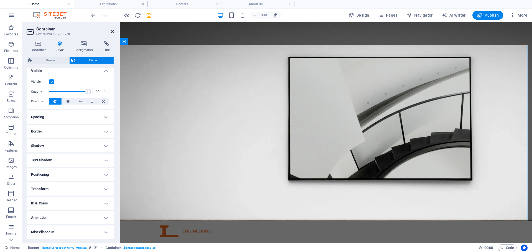
click at [111, 33] on icon at bounding box center [111, 31] width 3 height 4
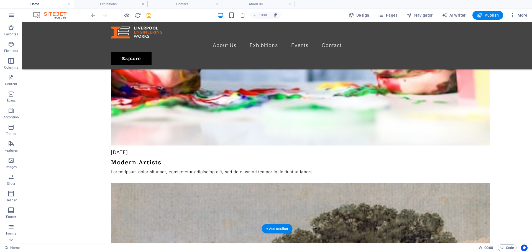
scroll to position [1359, 0]
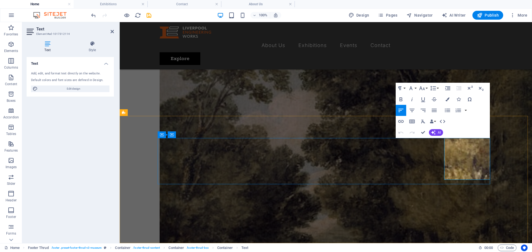
drag, startPoint x: 476, startPoint y: 177, endPoint x: 442, endPoint y: 179, distance: 33.3
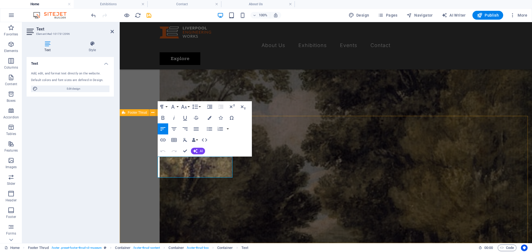
drag, startPoint x: 228, startPoint y: 174, endPoint x: 155, endPoint y: 159, distance: 74.3
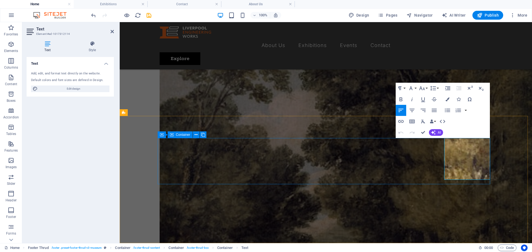
drag, startPoint x: 472, startPoint y: 177, endPoint x: 433, endPoint y: 177, distance: 38.5
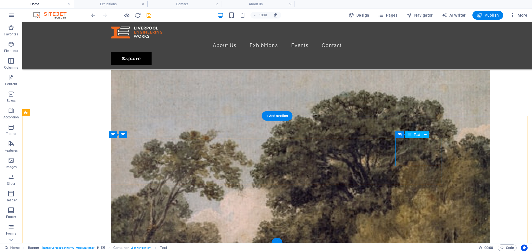
click at [425, 135] on icon at bounding box center [423, 135] width 3 height 6
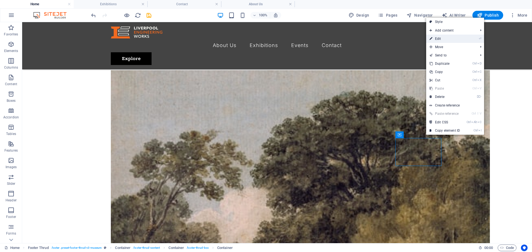
click at [438, 41] on link "⏎ Edit" at bounding box center [444, 39] width 37 height 8
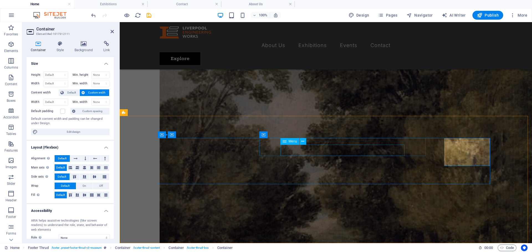
drag, startPoint x: 444, startPoint y: 154, endPoint x: 389, endPoint y: 155, distance: 54.8
click at [290, 135] on button at bounding box center [287, 134] width 7 height 7
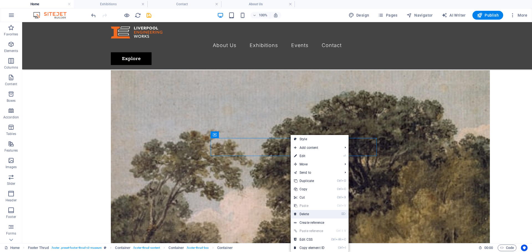
click at [312, 214] on link "⌦ Delete" at bounding box center [308, 214] width 37 height 8
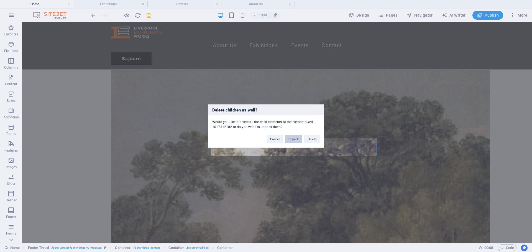
click at [295, 139] on button "Unpack" at bounding box center [293, 139] width 17 height 8
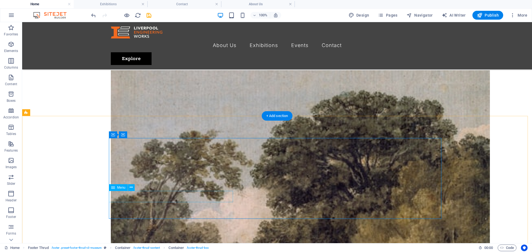
click at [131, 189] on icon at bounding box center [131, 188] width 3 height 6
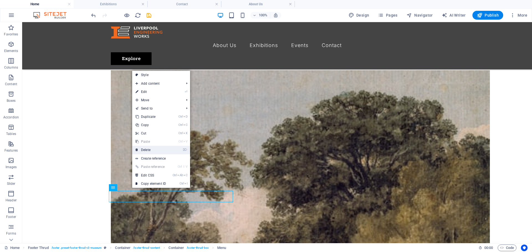
click at [148, 149] on link "⌦ Delete" at bounding box center [150, 150] width 37 height 8
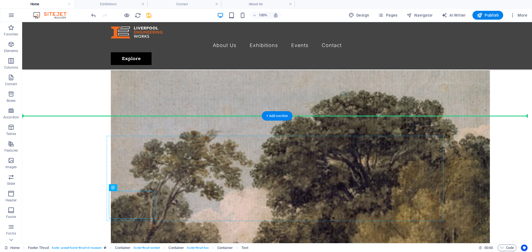
drag, startPoint x: 161, startPoint y: 212, endPoint x: 315, endPoint y: 165, distance: 161.5
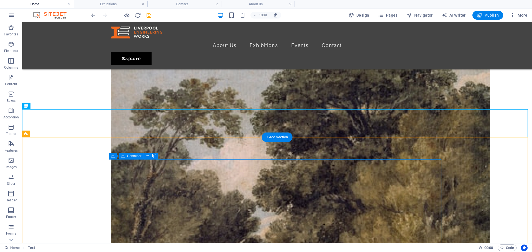
scroll to position [1414, 0]
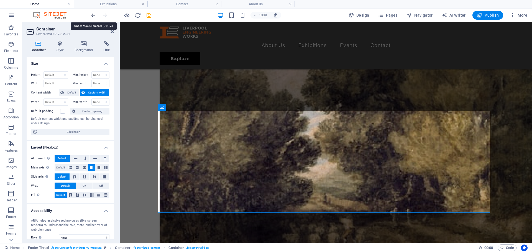
click at [96, 17] on icon "undo" at bounding box center [93, 15] width 6 height 6
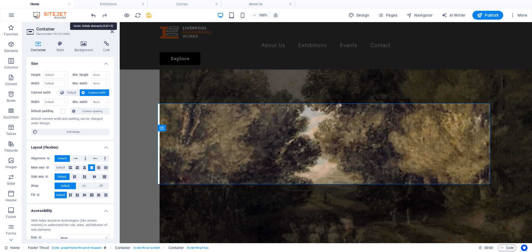
scroll to position [1393, 0]
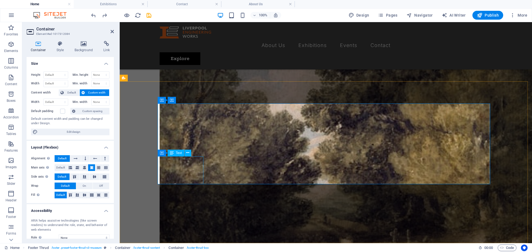
click at [187, 152] on icon at bounding box center [187, 153] width 3 height 6
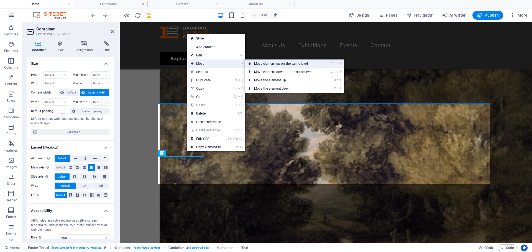
click at [287, 66] on link "Ctrl ⇧ ⬆ Move element up on the same level" at bounding box center [284, 64] width 78 height 8
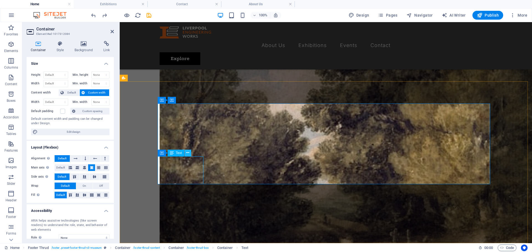
click at [187, 153] on icon at bounding box center [187, 153] width 3 height 6
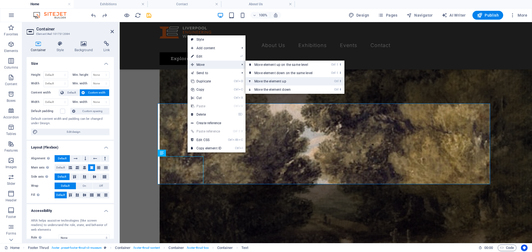
click at [300, 80] on link "Ctrl ⬆ Move the element up" at bounding box center [284, 81] width 78 height 8
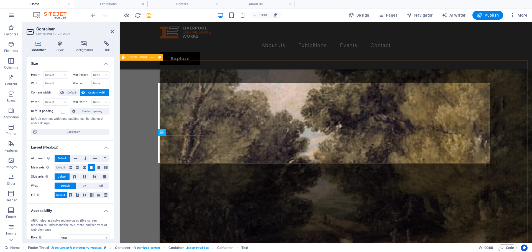
scroll to position [1414, 0]
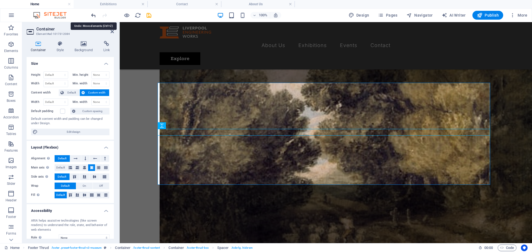
click at [91, 16] on icon "undo" at bounding box center [93, 15] width 6 height 6
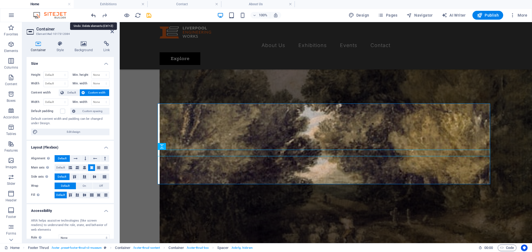
scroll to position [1393, 0]
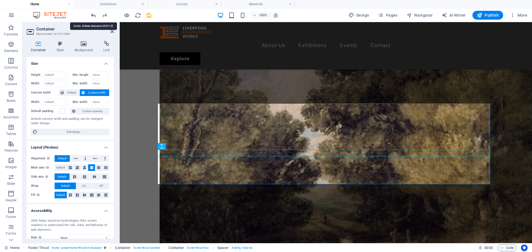
click at [91, 16] on icon "undo" at bounding box center [93, 15] width 6 height 6
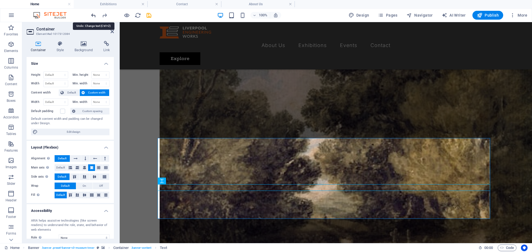
scroll to position [1359, 0]
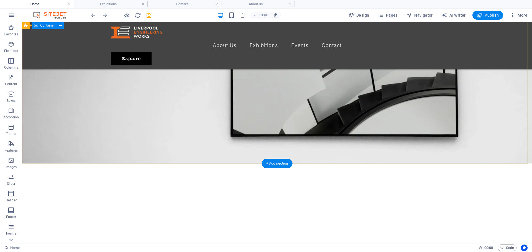
scroll to position [0, 0]
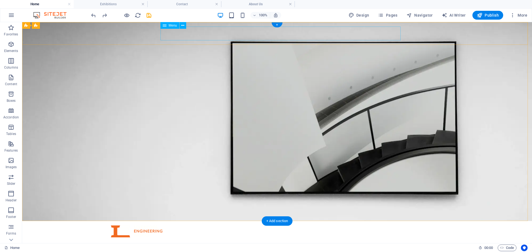
click at [235, 238] on nav "About Us Exhibitions Events Contact" at bounding box center [277, 245] width 332 height 14
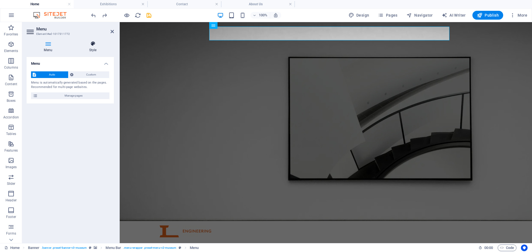
click at [96, 45] on icon at bounding box center [93, 44] width 42 height 6
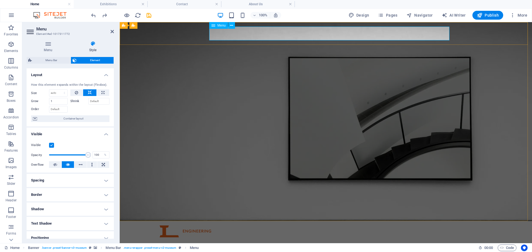
click at [313, 238] on nav "About Us Exhibitions Events Contact" at bounding box center [325, 245] width 332 height 14
click at [285, 238] on nav "About Us Exhibitions Events Contact" at bounding box center [325, 245] width 332 height 14
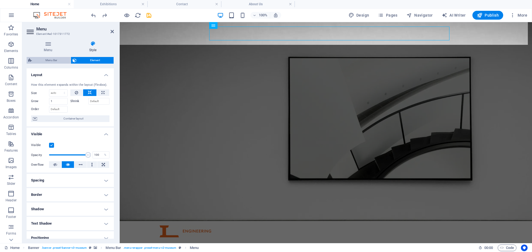
click at [50, 60] on span "Menu Bar" at bounding box center [50, 60] width 35 height 7
select select "rem"
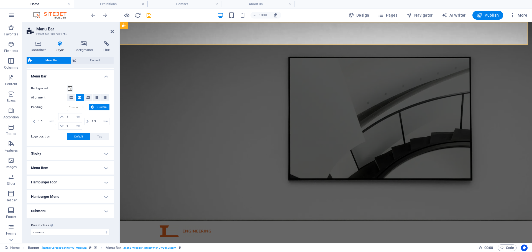
scroll to position [94, 0]
click at [66, 156] on h4 "Sticky" at bounding box center [70, 152] width 87 height 13
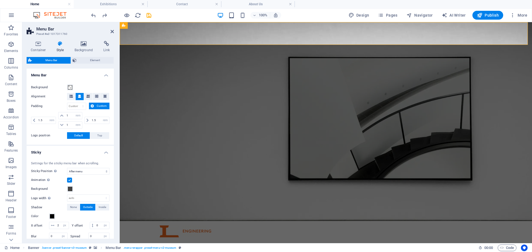
scroll to position [189, 0]
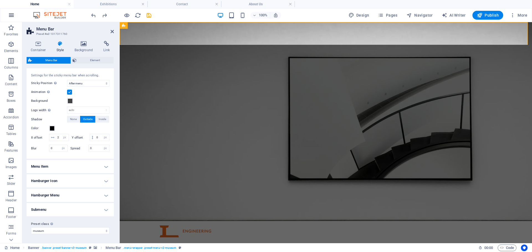
click at [12, 15] on icon "button" at bounding box center [11, 15] width 7 height 7
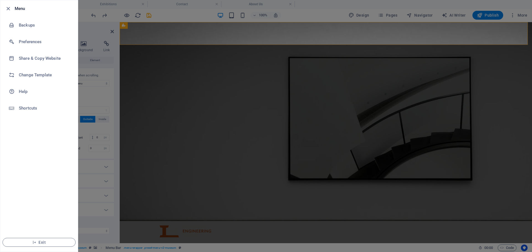
click at [519, 14] on div at bounding box center [266, 126] width 532 height 252
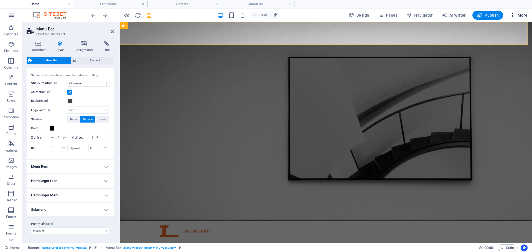
click at [522, 17] on span "More" at bounding box center [517, 15] width 17 height 6
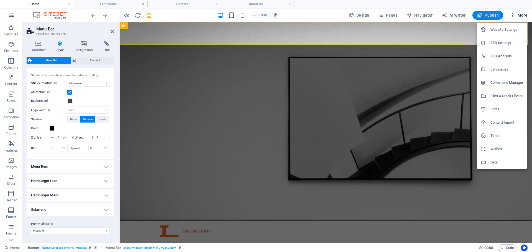
click at [308, 13] on div at bounding box center [266, 126] width 532 height 252
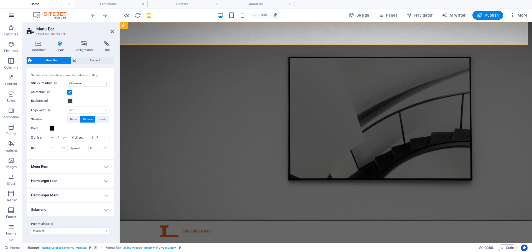
click at [12, 13] on icon "button" at bounding box center [11, 15] width 7 height 7
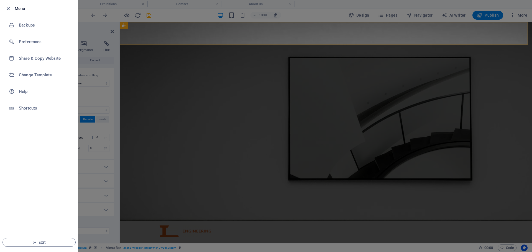
drag, startPoint x: 45, startPoint y: 242, endPoint x: 308, endPoint y: 18, distance: 345.0
click at [45, 242] on span "Exit" at bounding box center [39, 242] width 64 height 4
click at [338, 14] on div at bounding box center [266, 126] width 532 height 252
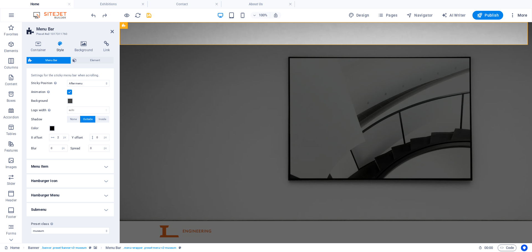
click at [519, 14] on span "More" at bounding box center [517, 15] width 17 height 6
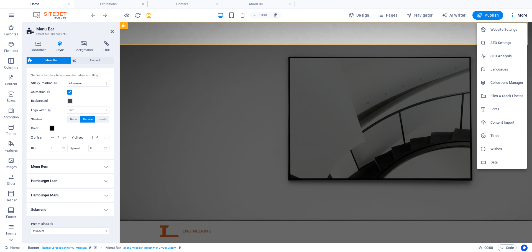
click at [510, 28] on h6 "Website Settings" at bounding box center [506, 29] width 33 height 7
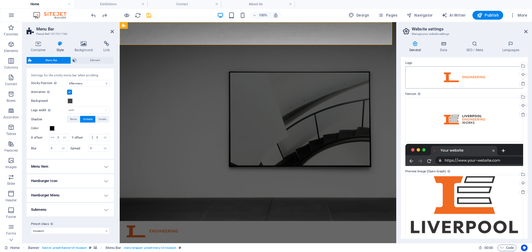
scroll to position [30, 0]
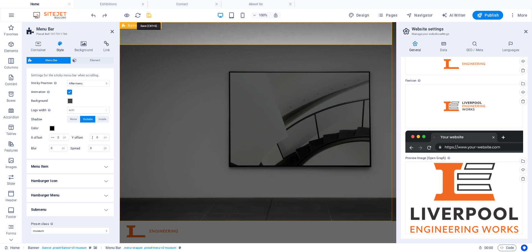
click at [149, 16] on icon "save" at bounding box center [149, 15] width 6 height 6
checkbox input "false"
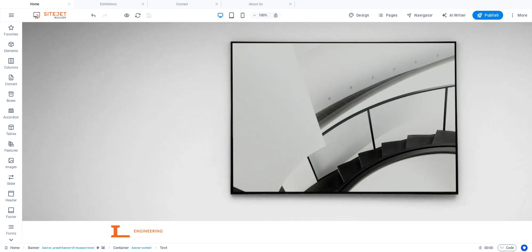
click at [12, 238] on icon at bounding box center [11, 240] width 8 height 8
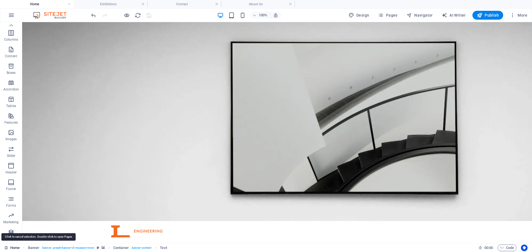
click at [13, 248] on link "Home" at bounding box center [11, 248] width 15 height 7
click at [392, 15] on span "Pages" at bounding box center [387, 15] width 19 height 6
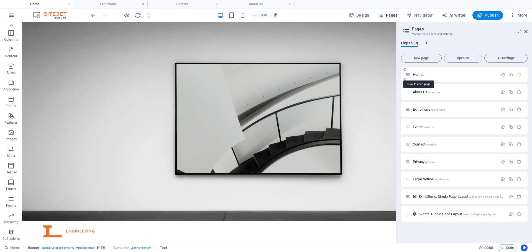
click at [419, 76] on span "Home /" at bounding box center [417, 75] width 11 height 4
click at [405, 81] on icon at bounding box center [404, 79] width 3 height 3
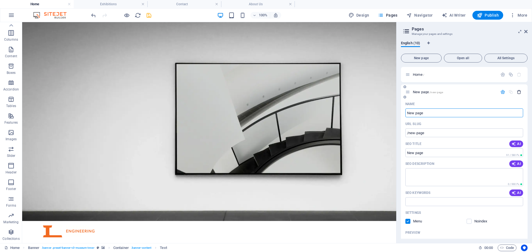
click at [518, 92] on icon "button" at bounding box center [518, 92] width 5 height 5
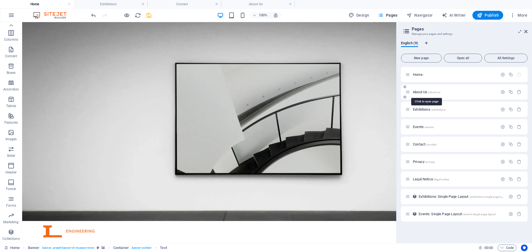
click at [421, 92] on span "About Us /about-us" at bounding box center [425, 92] width 27 height 4
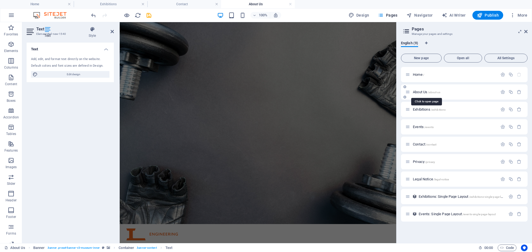
scroll to position [6, 0]
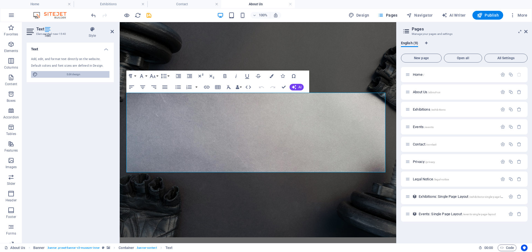
click at [69, 75] on span "Edit design" at bounding box center [73, 74] width 68 height 7
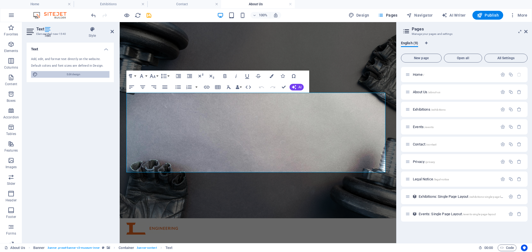
select select "px"
select select "300"
select select "px"
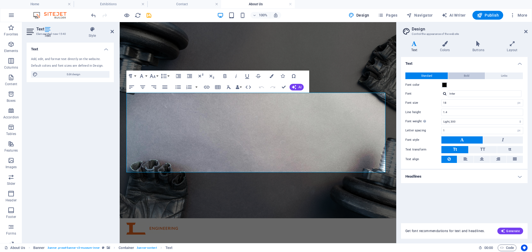
click at [468, 75] on span "Bold" at bounding box center [466, 76] width 6 height 7
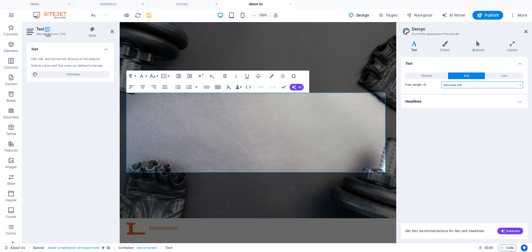
click at [466, 86] on select "Thin, 100 Extra-light, 200 Light, 300 Regular, 400 Medium, 500 Semi-bold, 600 B…" at bounding box center [482, 85] width 82 height 7
select select "300"
click at [441, 82] on select "Thin, 100 Extra-light, 200 Light, 300 Regular, 400 Medium, 500 Semi-bold, 600 B…" at bounding box center [482, 85] width 82 height 7
click at [497, 77] on button "Links" at bounding box center [504, 76] width 38 height 7
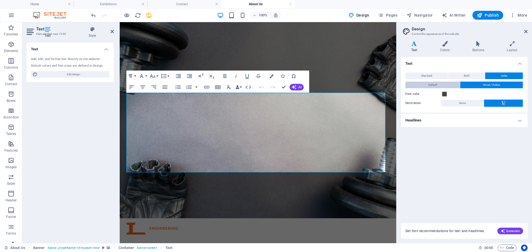
click at [443, 84] on button "Default" at bounding box center [432, 85] width 55 height 7
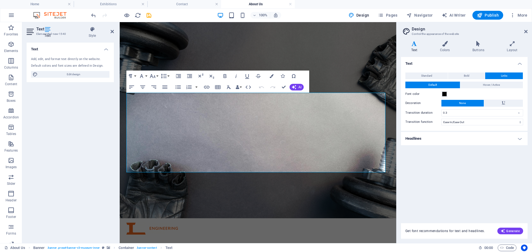
click at [473, 136] on h4 "Headlines" at bounding box center [464, 138] width 127 height 13
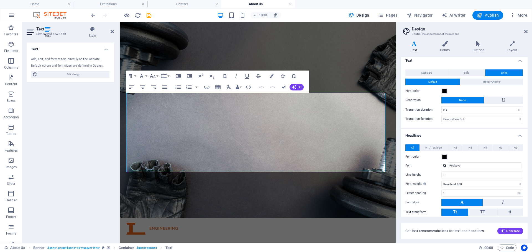
scroll to position [0, 0]
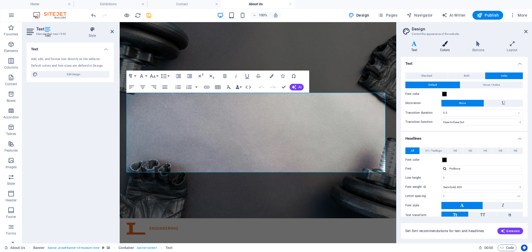
click at [447, 43] on icon at bounding box center [444, 44] width 30 height 6
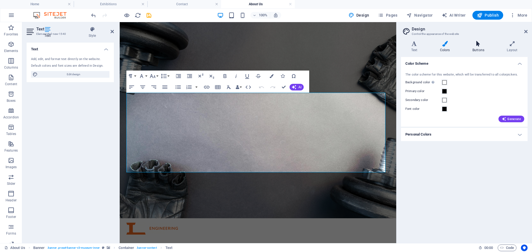
click at [480, 44] on icon at bounding box center [478, 44] width 32 height 6
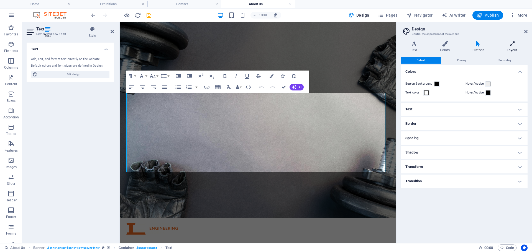
click at [514, 45] on icon at bounding box center [511, 44] width 31 height 6
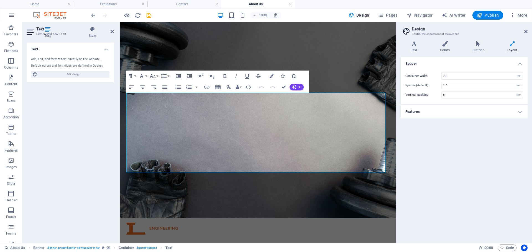
click at [517, 107] on h4 "Features" at bounding box center [464, 111] width 127 height 13
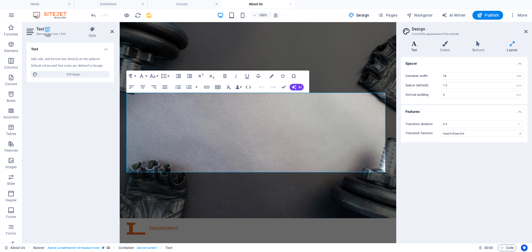
click at [419, 48] on h4 "Text" at bounding box center [415, 47] width 29 height 12
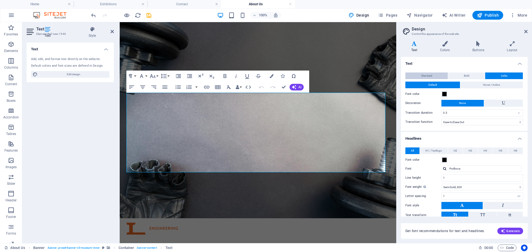
click at [425, 77] on span "Standard" at bounding box center [426, 76] width 11 height 7
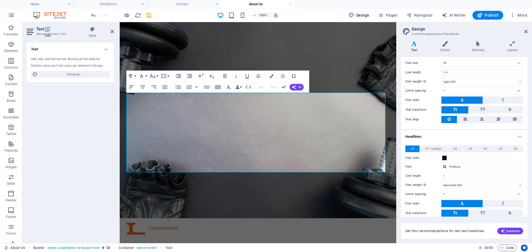
scroll to position [75, 0]
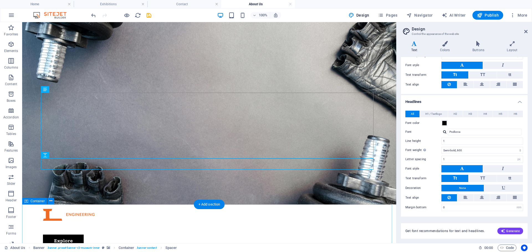
click at [530, 30] on aside "Design Control the appearance of the website Variants Text Colors Buttons Layou…" at bounding box center [464, 132] width 136 height 221
click at [526, 33] on icon at bounding box center [525, 31] width 3 height 4
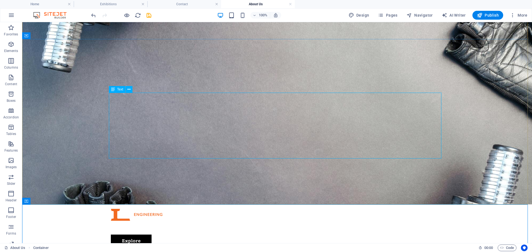
click at [114, 90] on icon at bounding box center [113, 89] width 4 height 7
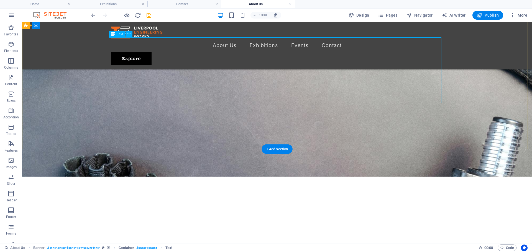
scroll to position [0, 0]
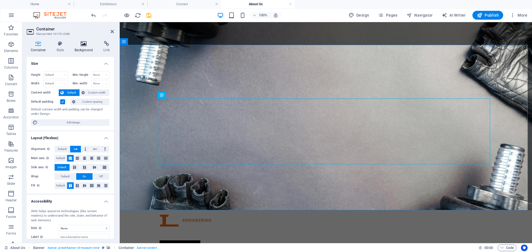
click at [81, 47] on h4 "Background" at bounding box center [84, 47] width 29 height 12
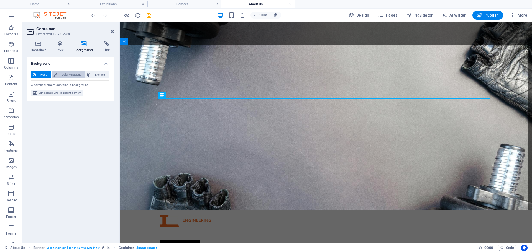
click at [65, 76] on span "Color / Gradient" at bounding box center [71, 74] width 24 height 7
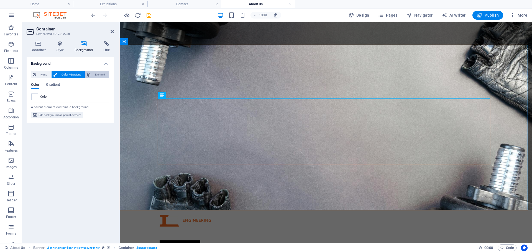
click at [94, 76] on span "Element" at bounding box center [99, 74] width 15 height 7
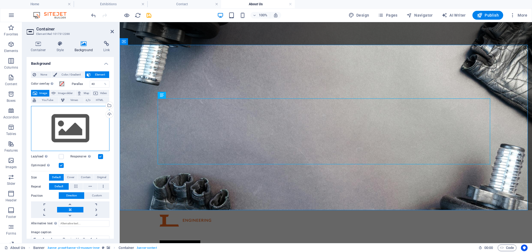
click at [74, 125] on div "Drag files here, click to choose files or select files from Files or our free s…" at bounding box center [70, 128] width 78 height 45
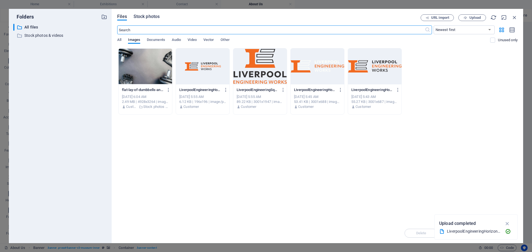
click at [146, 16] on span "Stock photos" at bounding box center [146, 16] width 26 height 7
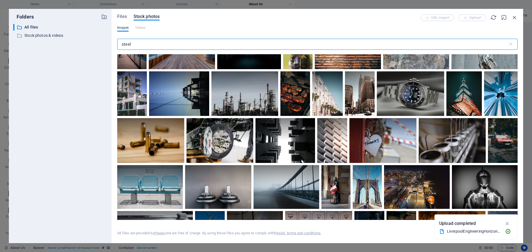
scroll to position [1993, 0]
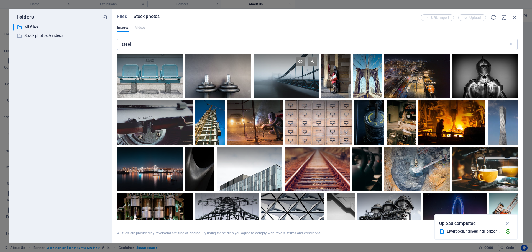
click at [319, 76] on div at bounding box center [286, 66] width 66 height 22
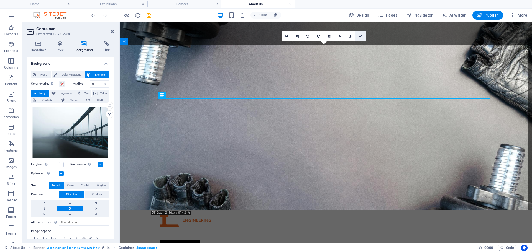
click at [360, 36] on icon at bounding box center [359, 36] width 3 height 3
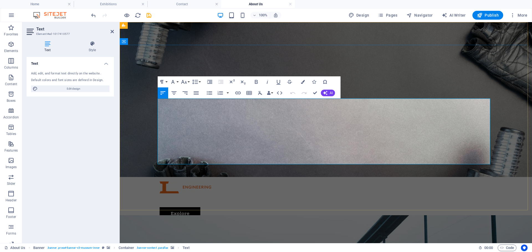
drag, startPoint x: 249, startPoint y: 147, endPoint x: 153, endPoint y: 100, distance: 107.3
click at [83, 88] on span "Edit design" at bounding box center [73, 89] width 68 height 7
select select "px"
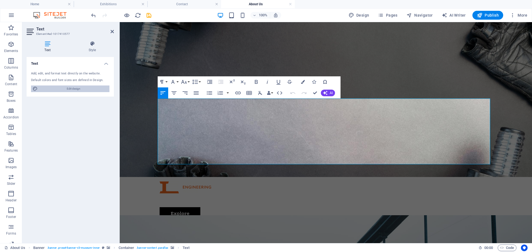
select select "300"
select select "px"
select select "600"
select select "px"
select select "rem"
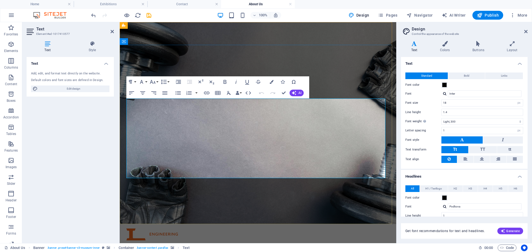
click at [65, 89] on span "Edit design" at bounding box center [73, 89] width 68 height 7
click at [445, 84] on span at bounding box center [444, 85] width 4 height 4
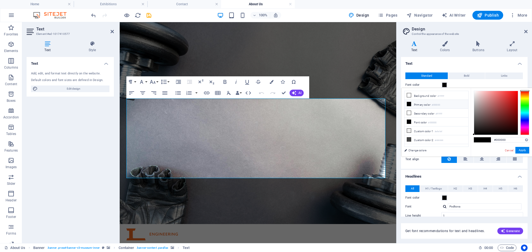
click at [407, 104] on icon at bounding box center [409, 104] width 4 height 4
click at [505, 151] on link "Cancel" at bounding box center [509, 150] width 10 height 4
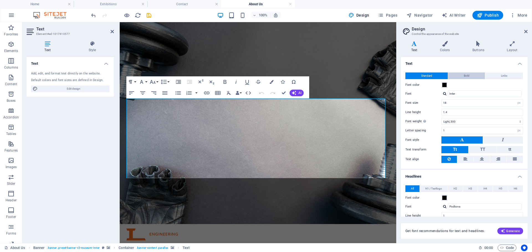
click at [465, 75] on span "Bold" at bounding box center [466, 76] width 6 height 7
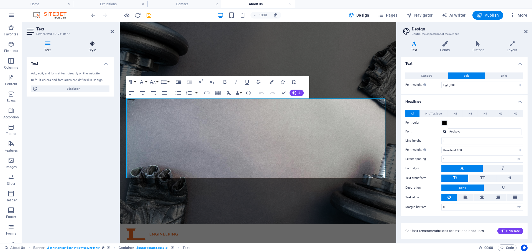
click at [91, 47] on h4 "Style" at bounding box center [92, 47] width 43 height 12
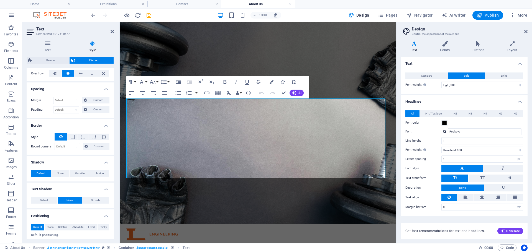
scroll to position [111, 0]
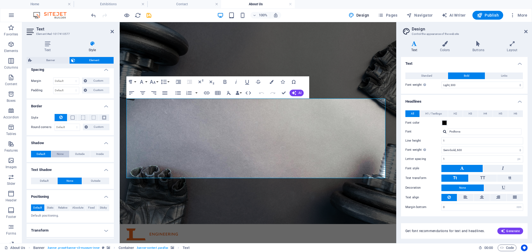
click at [61, 154] on span "None" at bounding box center [60, 154] width 7 height 7
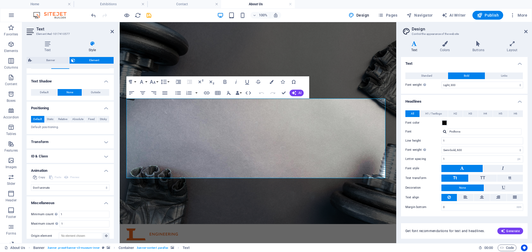
scroll to position [205, 0]
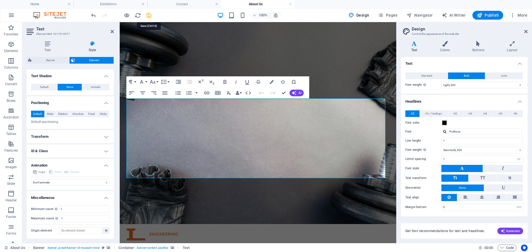
click at [148, 15] on icon "save" at bounding box center [149, 15] width 6 height 6
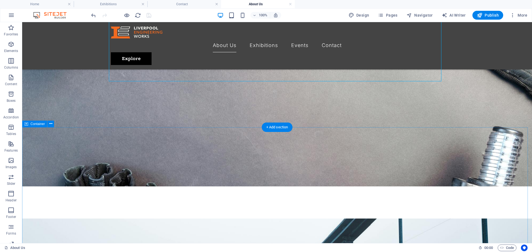
scroll to position [0, 0]
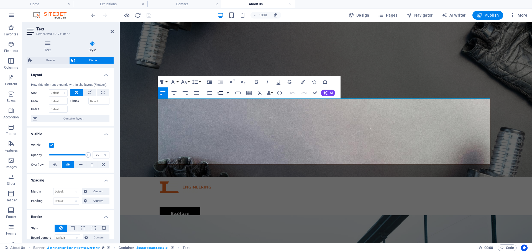
click at [228, 92] on button "button" at bounding box center [227, 92] width 4 height 11
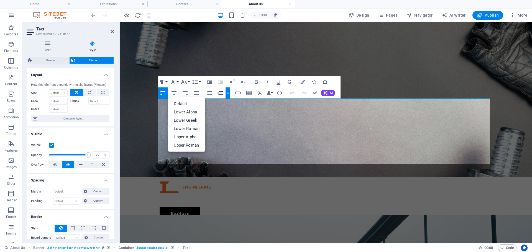
click at [228, 92] on button "button" at bounding box center [227, 92] width 4 height 11
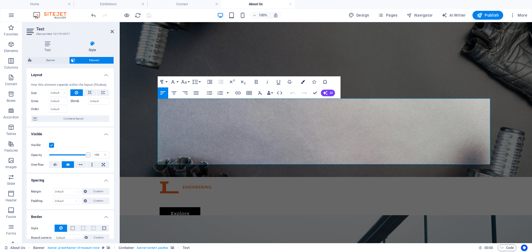
click at [304, 82] on icon "button" at bounding box center [303, 82] width 4 height 4
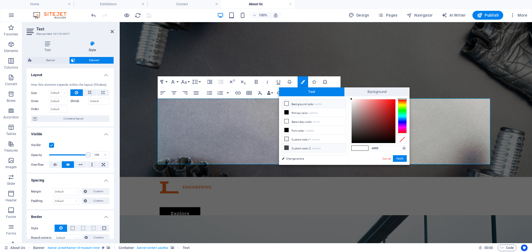
click at [286, 146] on icon at bounding box center [286, 148] width 4 height 4
click at [353, 148] on span at bounding box center [355, 148] width 8 height 5
type input "#ffffff"
click at [399, 158] on button "Apply" at bounding box center [400, 158] width 14 height 7
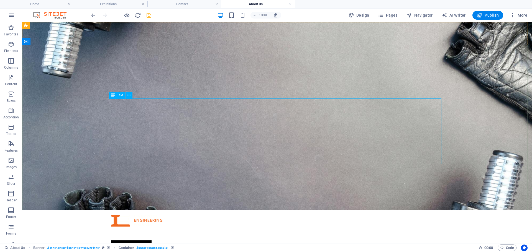
click at [117, 96] on div "Text" at bounding box center [117, 95] width 17 height 7
click at [129, 96] on icon at bounding box center [128, 95] width 3 height 6
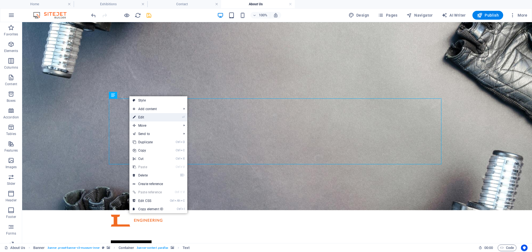
click at [154, 119] on link "⏎ Edit" at bounding box center [147, 117] width 37 height 8
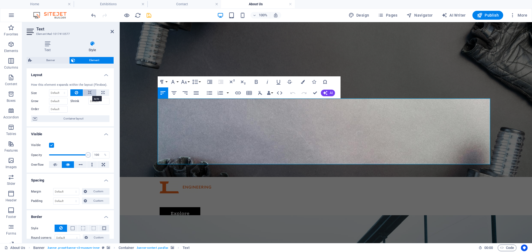
click at [91, 92] on icon at bounding box center [90, 92] width 4 height 7
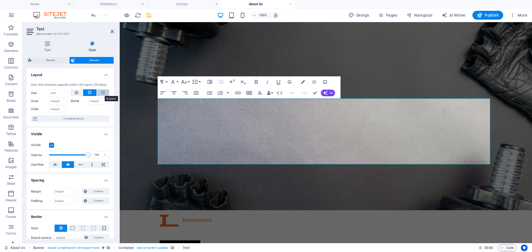
click at [101, 92] on icon at bounding box center [102, 92] width 3 height 7
type input "100"
select select "%"
click at [80, 92] on button at bounding box center [76, 92] width 13 height 7
select select "DISABLED_OPTION_VALUE"
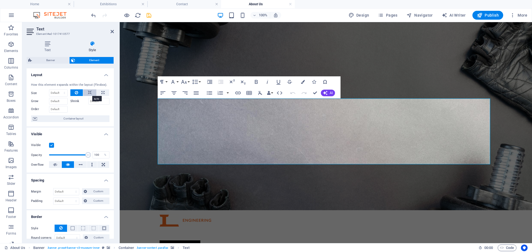
click at [88, 93] on icon at bounding box center [90, 92] width 4 height 7
click at [79, 92] on button at bounding box center [76, 92] width 13 height 7
click at [75, 117] on span "Container layout" at bounding box center [73, 118] width 69 height 7
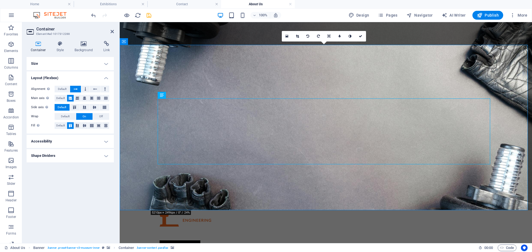
click at [63, 144] on h4 "Accessibility" at bounding box center [70, 141] width 87 height 13
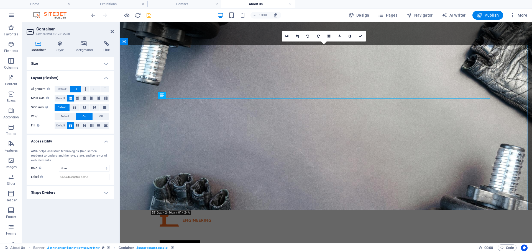
click at [63, 190] on h4 "Shape Dividers" at bounding box center [70, 192] width 87 height 13
click at [57, 43] on icon at bounding box center [60, 44] width 16 height 6
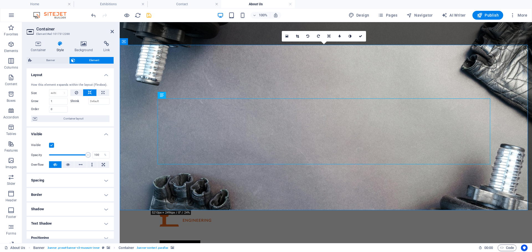
scroll to position [55, 0]
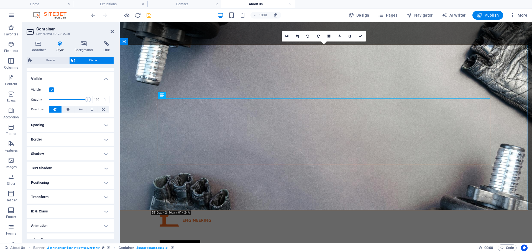
click at [83, 165] on h4 "Text Shadow" at bounding box center [70, 168] width 87 height 13
click at [75, 180] on button "None" at bounding box center [70, 179] width 24 height 7
click at [91, 180] on span "Outside" at bounding box center [95, 179] width 9 height 7
type input "2"
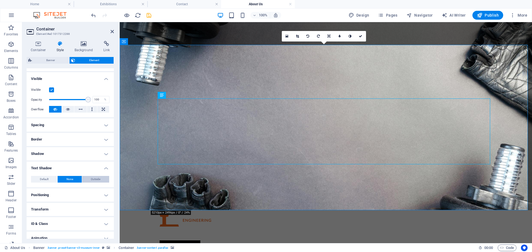
type input "4"
click at [73, 178] on button "None" at bounding box center [70, 179] width 24 height 7
type input "0"
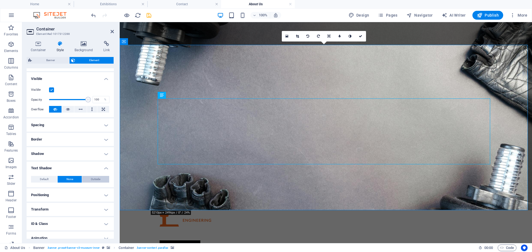
click at [92, 179] on span "Outside" at bounding box center [95, 179] width 9 height 7
type input "2"
type input "4"
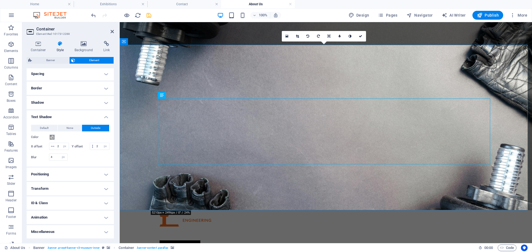
scroll to position [113, 0]
click at [92, 178] on h4 "Positioning" at bounding box center [70, 174] width 87 height 13
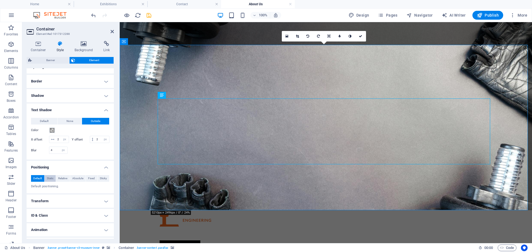
click at [53, 182] on span "Static" at bounding box center [50, 178] width 7 height 7
click at [64, 182] on span "Relative" at bounding box center [62, 178] width 9 height 7
click at [78, 182] on span "Absolute" at bounding box center [77, 178] width 11 height 7
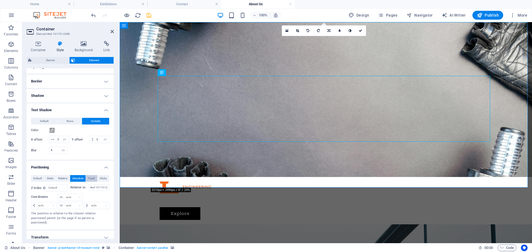
click at [86, 182] on button "Fixed" at bounding box center [91, 178] width 11 height 7
click at [100, 182] on span "Sticky" at bounding box center [103, 178] width 7 height 7
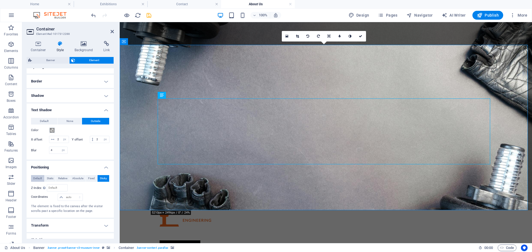
click at [41, 182] on span "Default" at bounding box center [37, 178] width 9 height 7
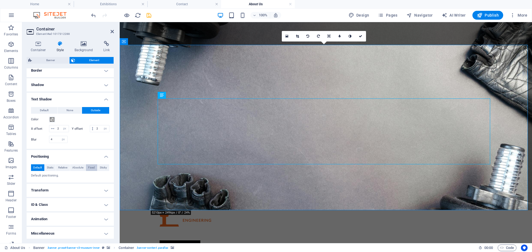
scroll to position [133, 0]
click at [79, 220] on h4 "Animation" at bounding box center [70, 217] width 87 height 13
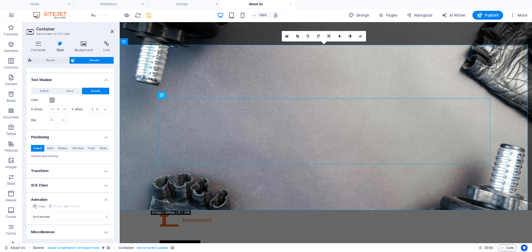
scroll to position [151, 0]
click at [79, 219] on select "Don't animate Show / Hide Slide up/down Zoom in/out Slide left to right Slide r…" at bounding box center [70, 216] width 78 height 7
select select "pulse"
click at [31, 213] on select "Don't animate Show / Hide Slide up/down Zoom in/out Slide left to right Slide r…" at bounding box center [70, 216] width 78 height 7
select select "scroll"
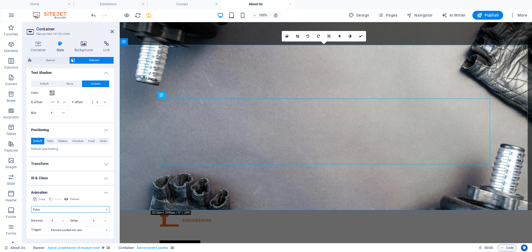
click at [98, 213] on select "Don't animate Show / Hide Slide up/down Zoom in/out Slide left to right Slide r…" at bounding box center [70, 209] width 78 height 7
click at [31, 213] on select "Don't animate Show / Hide Slide up/down Zoom in/out Slide left to right Slide r…" at bounding box center [70, 209] width 78 height 7
click at [92, 213] on select "Don't animate Show / Hide Slide up/down Zoom in/out Slide left to right Slide r…" at bounding box center [70, 209] width 78 height 7
select select "none"
click at [31, 213] on select "Don't animate Show / Hide Slide up/down Zoom in/out Slide left to right Slide r…" at bounding box center [70, 209] width 78 height 7
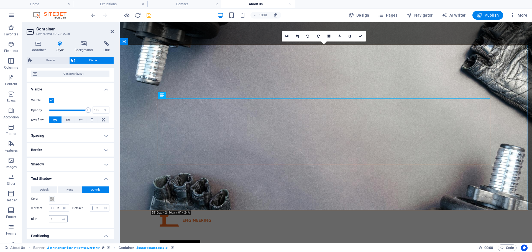
scroll to position [0, 0]
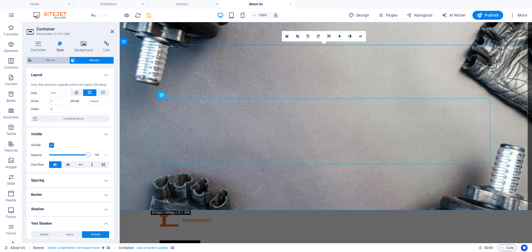
click at [54, 58] on span "Banner" at bounding box center [50, 60] width 34 height 7
select select "preset-banner-v3-museum-inner"
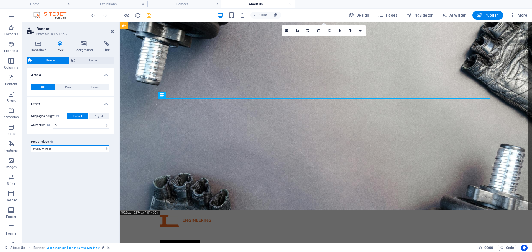
click at [77, 151] on select "museum museum-inner Add preset class" at bounding box center [70, 148] width 78 height 7
click at [74, 58] on icon at bounding box center [73, 60] width 4 height 7
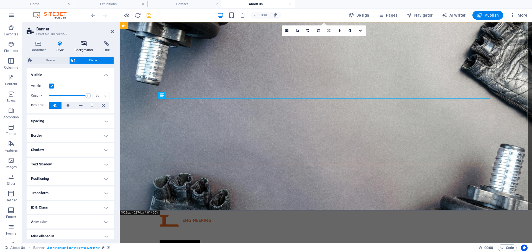
click at [82, 48] on h4 "Background" at bounding box center [84, 47] width 29 height 12
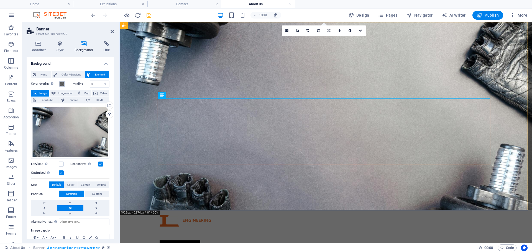
click at [63, 84] on span at bounding box center [62, 84] width 4 height 4
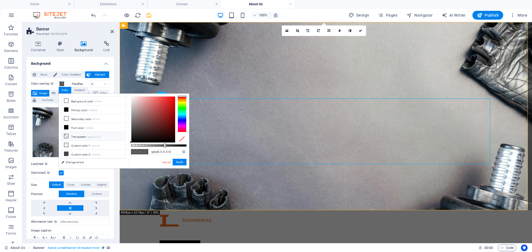
click at [65, 135] on icon at bounding box center [66, 136] width 4 height 4
type input "rgba(0, 0, 0, 0)"
click at [168, 162] on link "Cancel" at bounding box center [166, 162] width 10 height 4
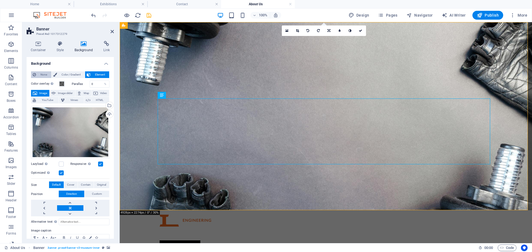
click at [44, 74] on span "None" at bounding box center [44, 74] width 12 height 7
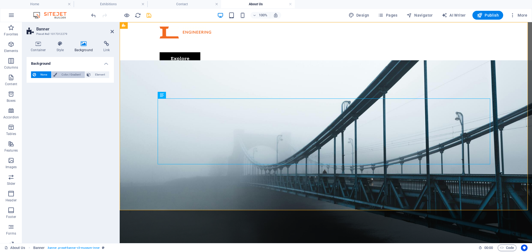
click at [60, 74] on span "Color / Gradient" at bounding box center [71, 74] width 24 height 7
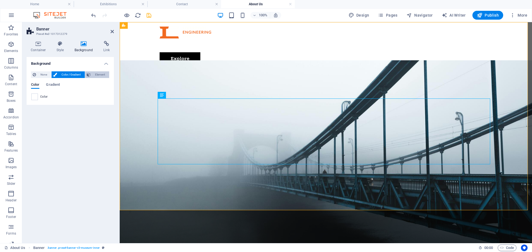
click at [97, 75] on span "Element" at bounding box center [99, 74] width 15 height 7
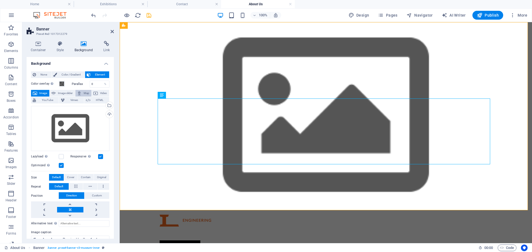
click at [84, 93] on span "Map" at bounding box center [86, 93] width 7 height 7
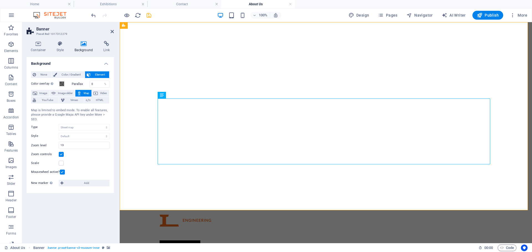
click at [94, 11] on div at bounding box center [121, 15] width 62 height 9
click at [92, 16] on icon "undo" at bounding box center [93, 15] width 6 height 6
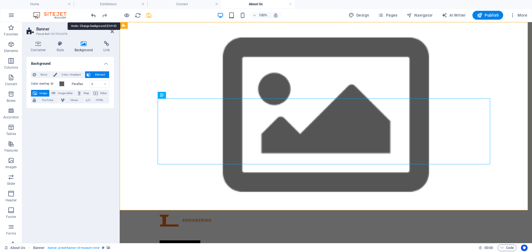
click at [92, 16] on icon "undo" at bounding box center [93, 15] width 6 height 6
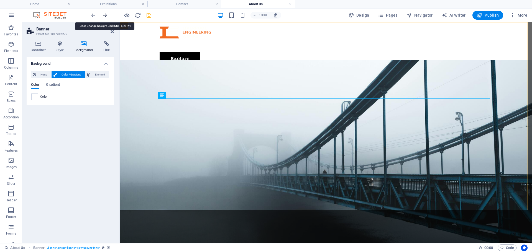
click at [103, 16] on icon "redo" at bounding box center [104, 15] width 6 height 6
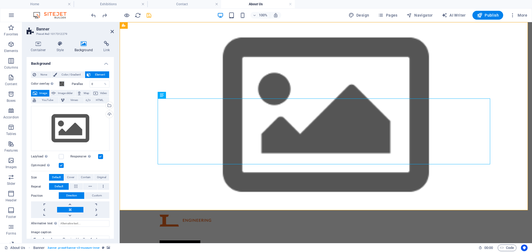
click at [36, 47] on h4 "Container" at bounding box center [40, 47] width 26 height 12
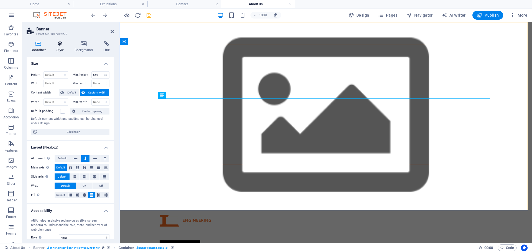
click at [64, 45] on icon at bounding box center [60, 44] width 16 height 6
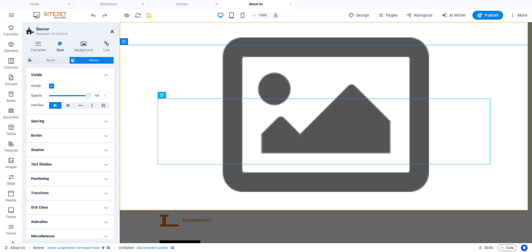
click at [112, 32] on icon at bounding box center [111, 31] width 3 height 4
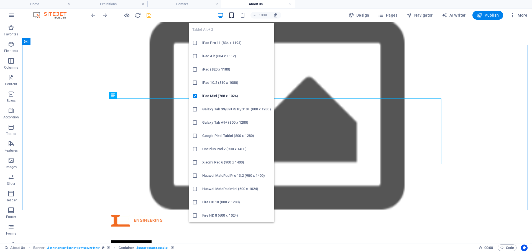
click at [232, 14] on icon "button" at bounding box center [231, 15] width 6 height 6
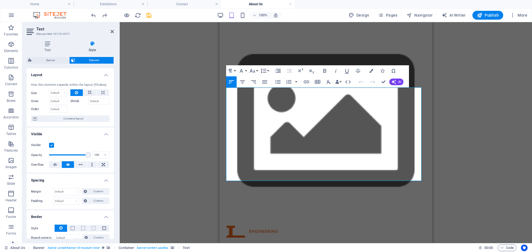
drag, startPoint x: 290, startPoint y: 175, endPoint x: 226, endPoint y: 89, distance: 107.4
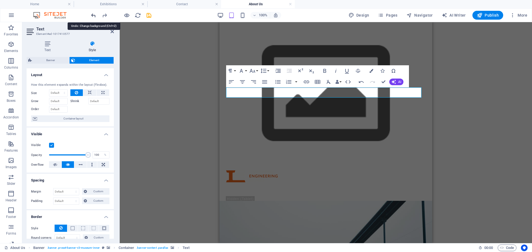
click at [93, 14] on icon "undo" at bounding box center [93, 15] width 6 height 6
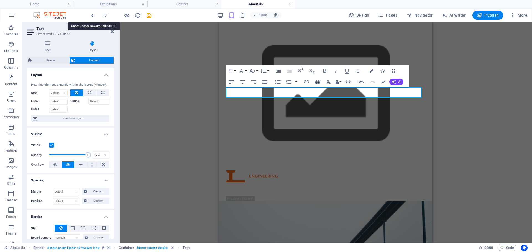
click at [93, 14] on icon "undo" at bounding box center [93, 15] width 6 height 6
click at [93, 18] on icon "undo" at bounding box center [93, 15] width 6 height 6
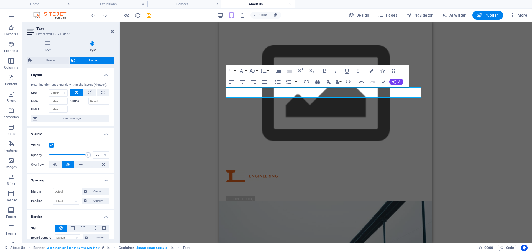
drag, startPoint x: 389, startPoint y: 96, endPoint x: 417, endPoint y: 89, distance: 28.2
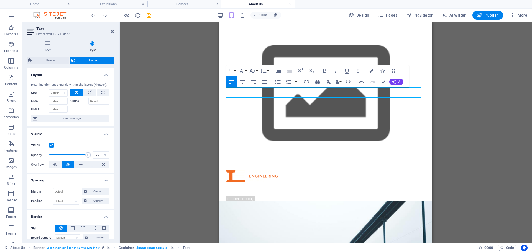
drag, startPoint x: 416, startPoint y: 92, endPoint x: 223, endPoint y: 92, distance: 192.9
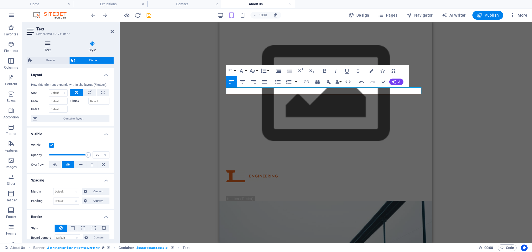
click at [44, 45] on icon at bounding box center [48, 44] width 42 height 6
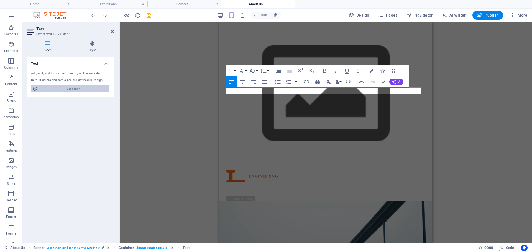
click at [59, 89] on span "Edit design" at bounding box center [73, 89] width 68 height 7
select select "px"
select select "300"
select select "px"
select select "300"
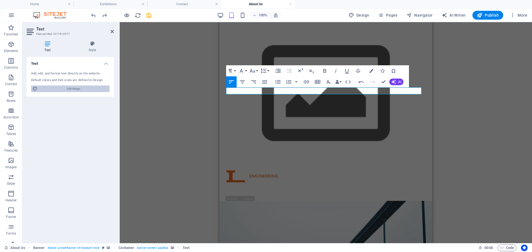
select select "600"
select select "px"
select select "rem"
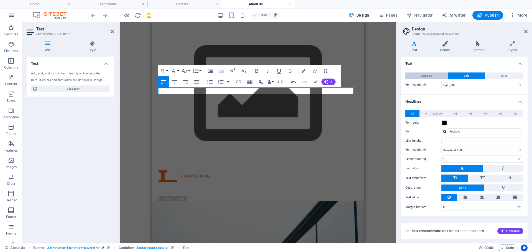
click at [440, 74] on button "Standard" at bounding box center [426, 76] width 42 height 7
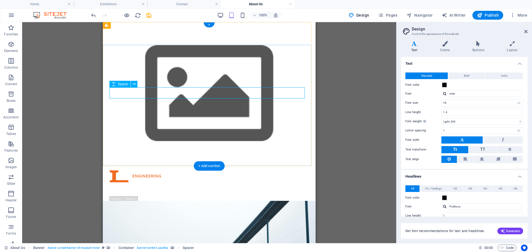
select select "px"
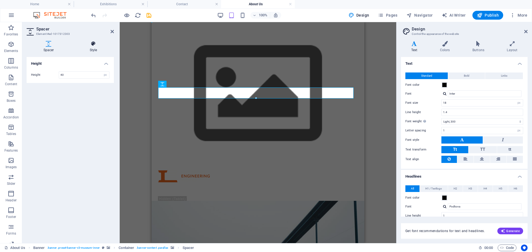
click at [92, 46] on icon at bounding box center [93, 44] width 41 height 6
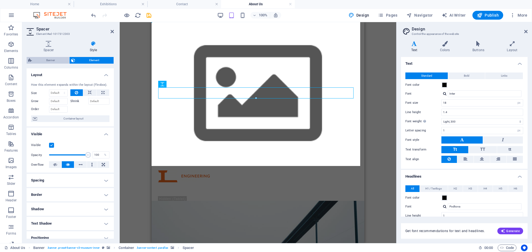
click at [53, 60] on span "Banner" at bounding box center [50, 60] width 34 height 7
select select "preset-banner-v3-museum-inner"
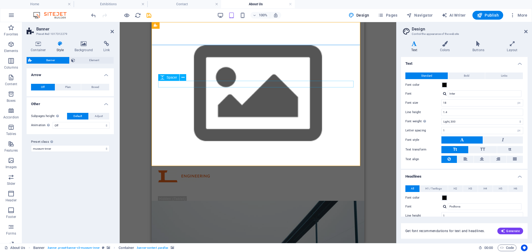
click at [524, 31] on icon at bounding box center [525, 31] width 3 height 4
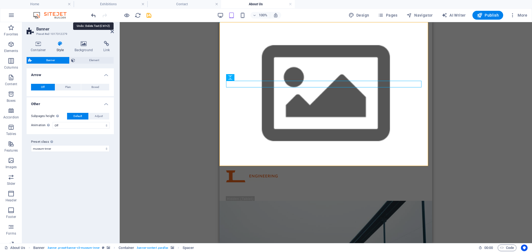
click at [91, 16] on icon "undo" at bounding box center [93, 15] width 6 height 6
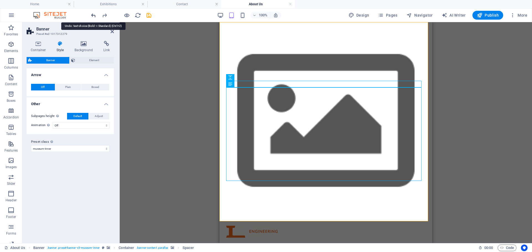
click at [91, 16] on icon "undo" at bounding box center [93, 15] width 6 height 6
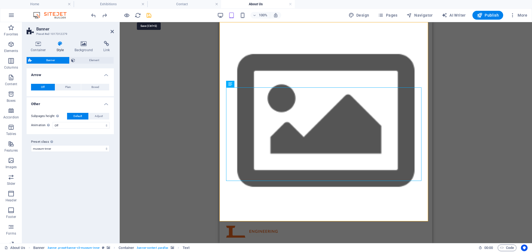
click at [148, 14] on icon "save" at bounding box center [149, 15] width 6 height 6
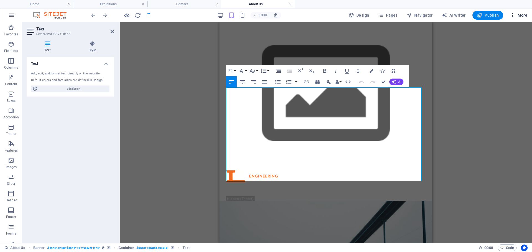
click at [520, 15] on span "More" at bounding box center [517, 15] width 17 height 6
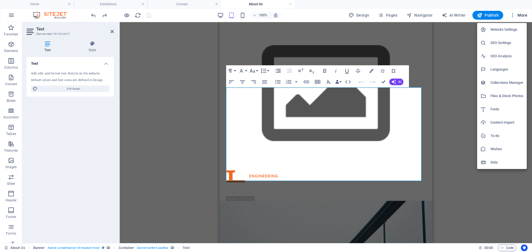
click at [174, 81] on div at bounding box center [266, 126] width 532 height 252
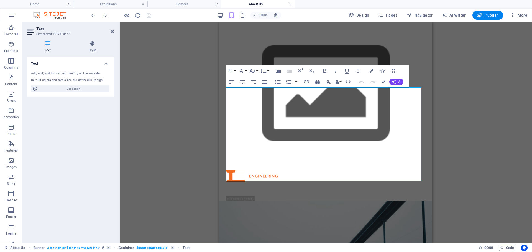
click at [239, 15] on div "100%" at bounding box center [249, 15] width 64 height 9
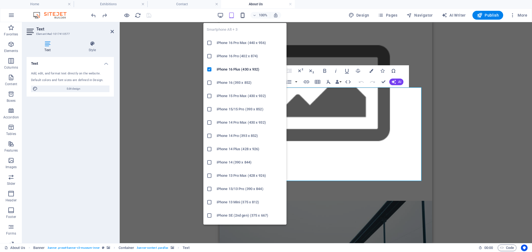
click at [244, 15] on icon "button" at bounding box center [242, 15] width 6 height 6
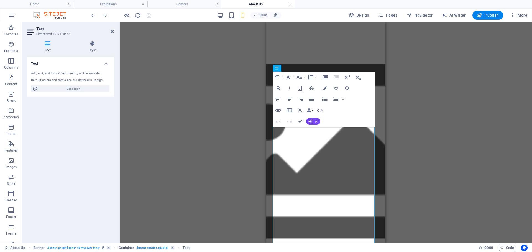
click at [461, 163] on div "Drag here to replace the existing content. Press “Ctrl” if you want to create a…" at bounding box center [326, 132] width 412 height 221
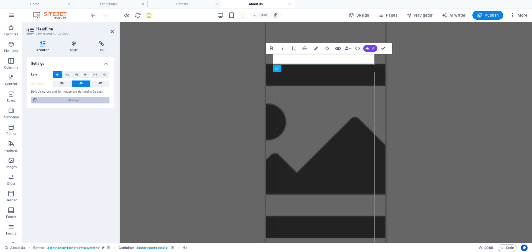
click at [65, 99] on span "Edit design" at bounding box center [73, 100] width 68 height 7
select select "300"
select select "600"
select select "px"
select select "rem"
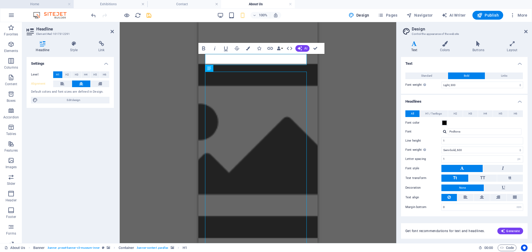
click at [33, 3] on h4 "Home" at bounding box center [37, 4] width 74 height 6
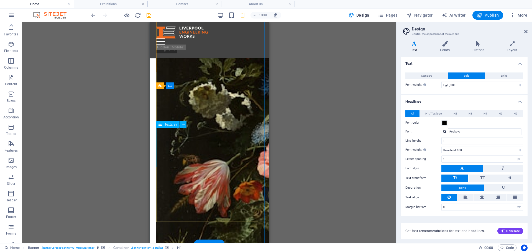
scroll to position [1999, 0]
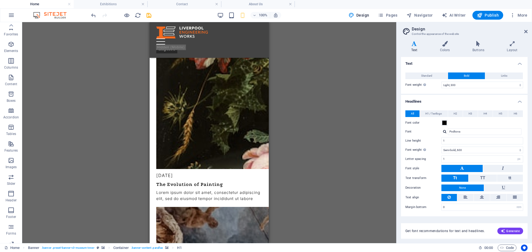
click at [318, 113] on div "H1 Banner Container Container Banner Menu Bar Logo Text Spacer Menu Spacer Butt…" at bounding box center [209, 132] width 374 height 221
